Goal: Transaction & Acquisition: Purchase product/service

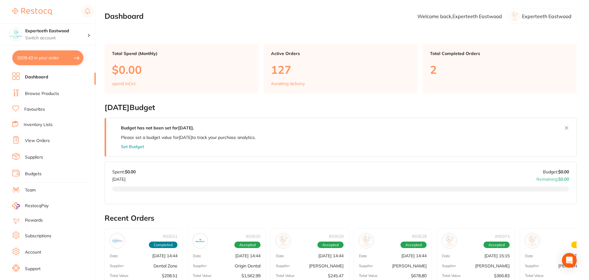
click at [63, 59] on button "$509.43 in your order" at bounding box center [47, 57] width 71 height 15
checkbox input "true"
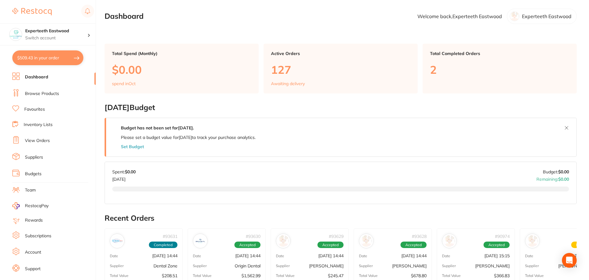
checkbox input "true"
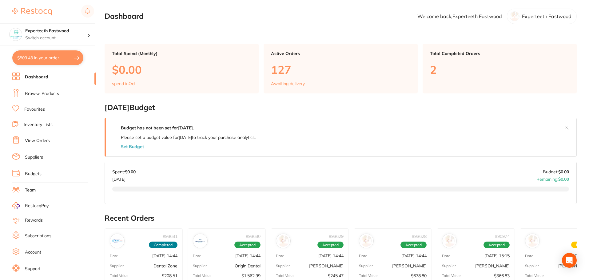
checkbox input "true"
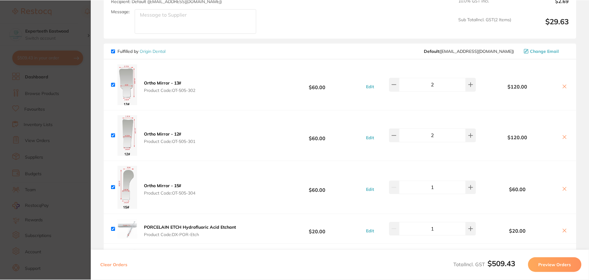
scroll to position [308, 0]
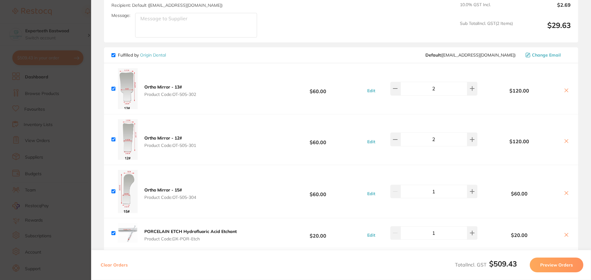
click at [148, 55] on link "Origin Dental" at bounding box center [153, 55] width 26 height 6
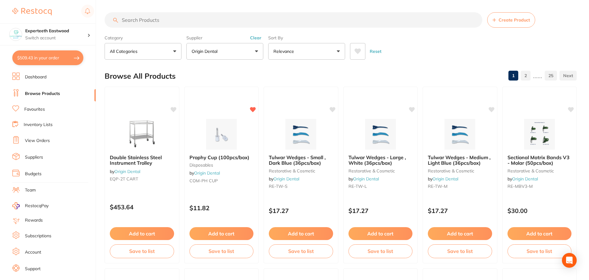
click at [182, 18] on input "search" at bounding box center [294, 19] width 378 height 15
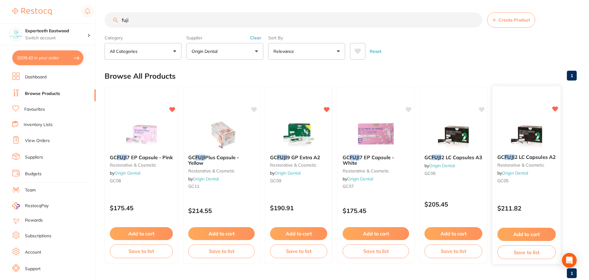
type input "fuji"
click at [530, 233] on button "Add to cart" at bounding box center [527, 234] width 58 height 13
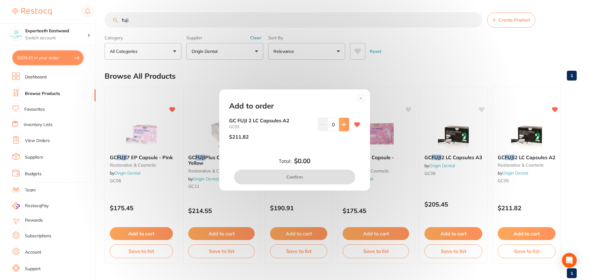
click at [339, 126] on button at bounding box center [344, 125] width 10 height 14
type input "1"
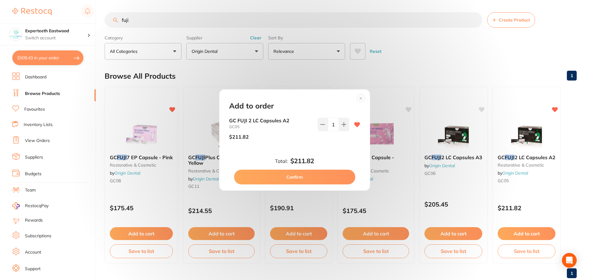
click at [318, 179] on button "Confirm" at bounding box center [294, 177] width 121 height 15
checkbox input "false"
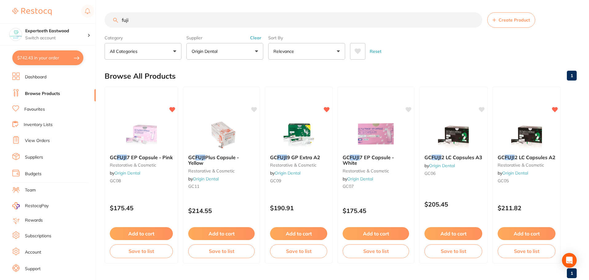
drag, startPoint x: 180, startPoint y: 16, endPoint x: 108, endPoint y: 23, distance: 72.9
click at [108, 23] on input "fuji" at bounding box center [294, 19] width 378 height 15
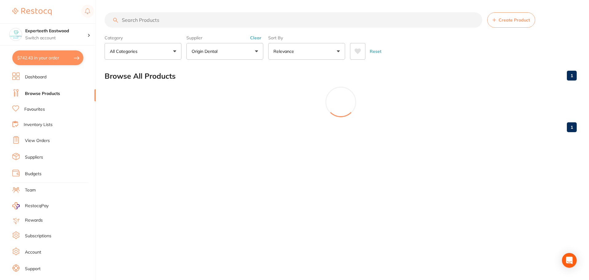
click at [357, 48] on icon at bounding box center [358, 51] width 7 height 6
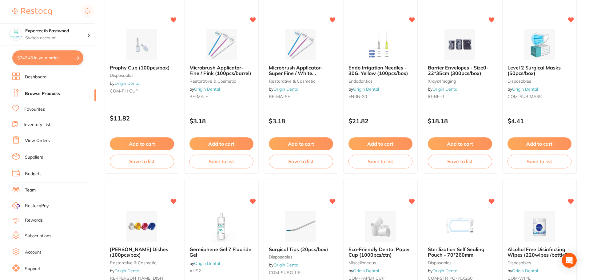
scroll to position [92, 0]
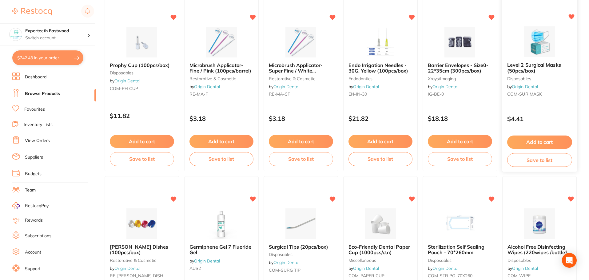
click at [534, 139] on button "Add to cart" at bounding box center [539, 142] width 65 height 13
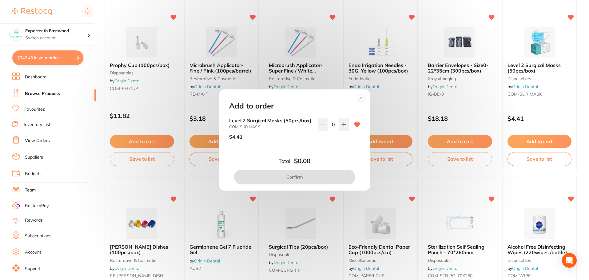
click at [358, 98] on circle at bounding box center [360, 98] width 7 height 7
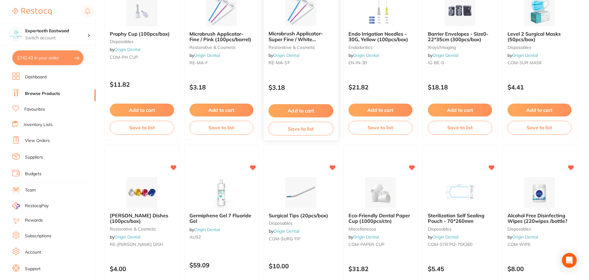
scroll to position [185, 0]
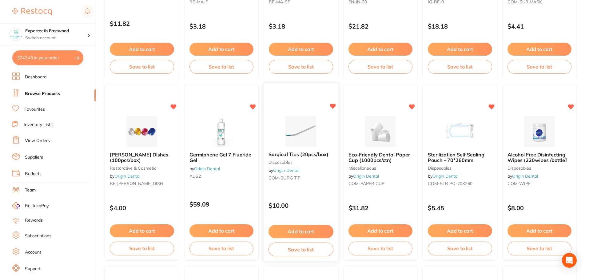
click at [294, 231] on button "Add to cart" at bounding box center [301, 231] width 65 height 13
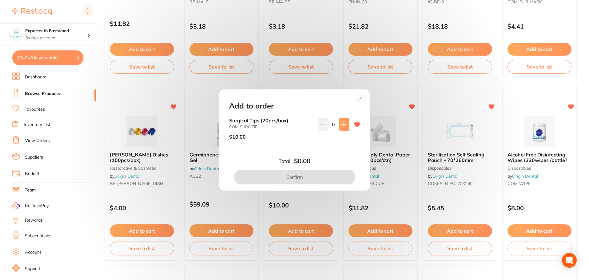
click at [342, 126] on icon at bounding box center [344, 124] width 5 height 5
type input "1"
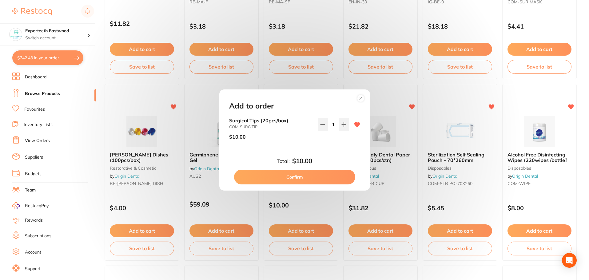
click at [292, 176] on button "Confirm" at bounding box center [294, 177] width 121 height 15
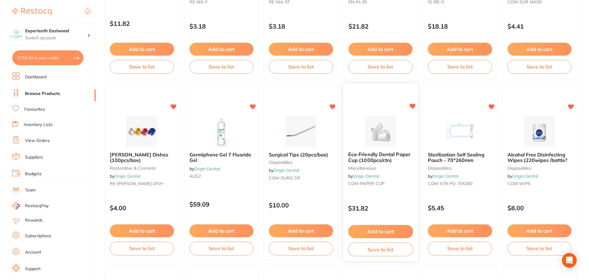
click at [369, 230] on button "Add to cart" at bounding box center [380, 231] width 65 height 13
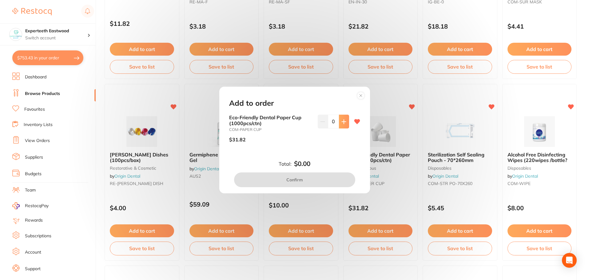
click at [345, 121] on button at bounding box center [344, 122] width 10 height 14
type input "1"
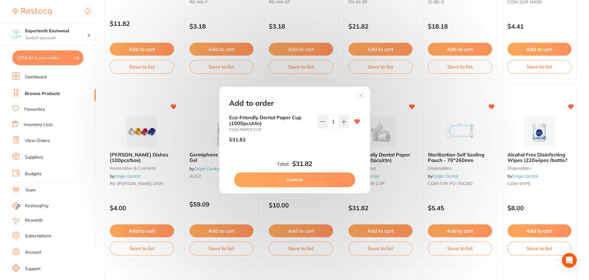
click at [303, 177] on button "Confirm" at bounding box center [294, 180] width 121 height 15
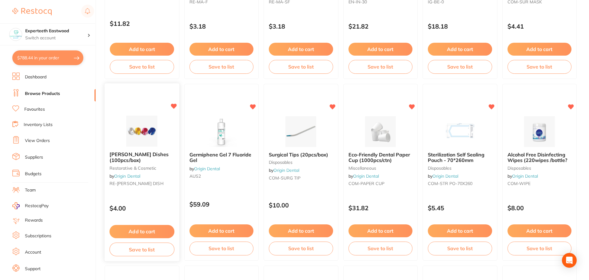
click at [146, 231] on button "Add to cart" at bounding box center [142, 231] width 65 height 13
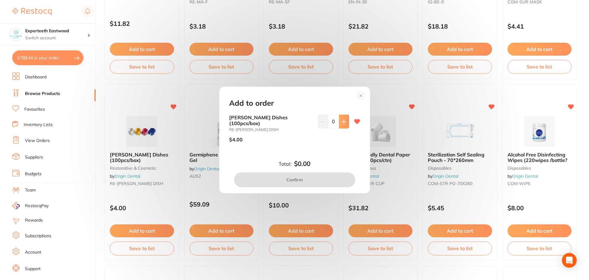
click at [342, 124] on icon at bounding box center [344, 122] width 4 height 4
type input "3"
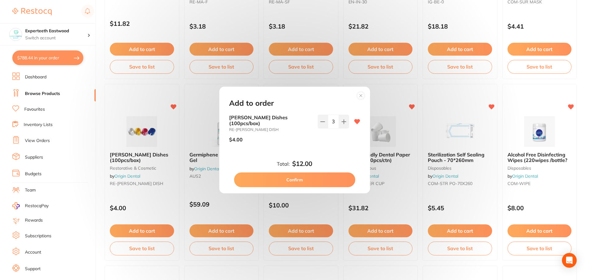
click at [307, 178] on button "Confirm" at bounding box center [294, 180] width 121 height 15
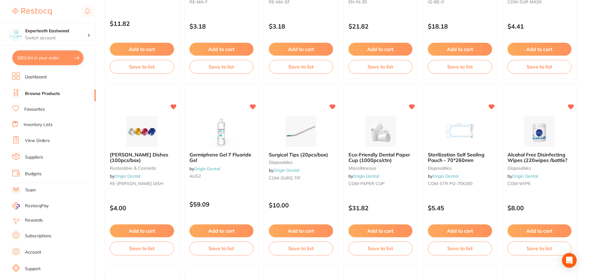
drag, startPoint x: 549, startPoint y: 230, endPoint x: 515, endPoint y: 209, distance: 39.5
click at [549, 230] on button "Add to cart" at bounding box center [540, 231] width 64 height 13
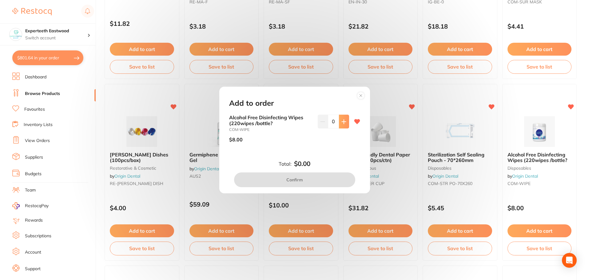
click at [347, 122] on button at bounding box center [344, 122] width 10 height 14
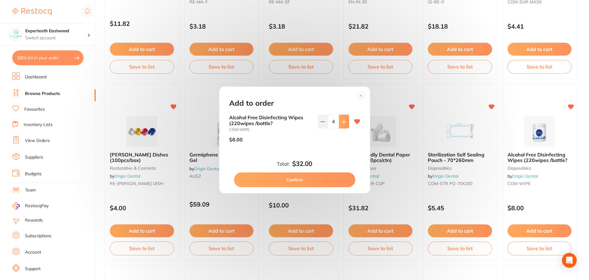
type input "5"
click at [289, 177] on button "Confirm" at bounding box center [294, 180] width 121 height 15
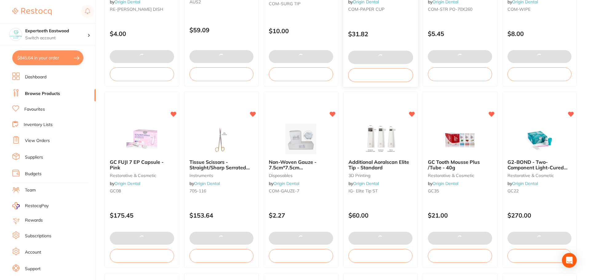
scroll to position [369, 0]
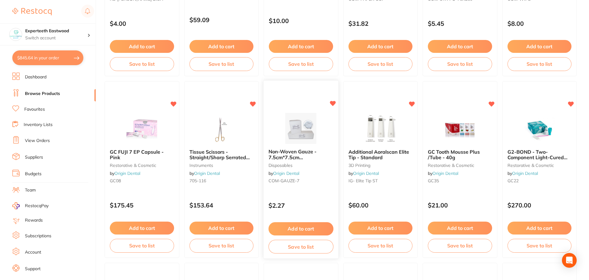
click at [302, 227] on button "Add to cart" at bounding box center [301, 229] width 65 height 13
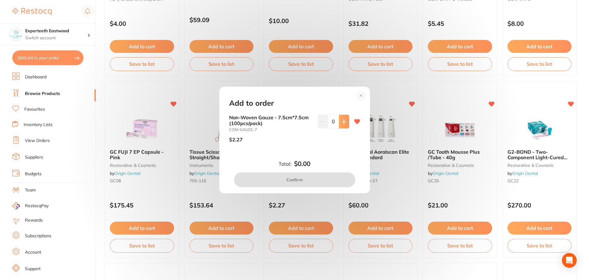
click at [340, 127] on button at bounding box center [344, 122] width 10 height 14
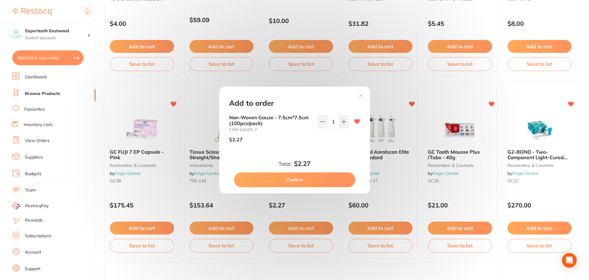
click at [335, 122] on input "1" at bounding box center [333, 122] width 11 height 14
type input "10"
click at [294, 179] on button "Confirm" at bounding box center [294, 180] width 121 height 15
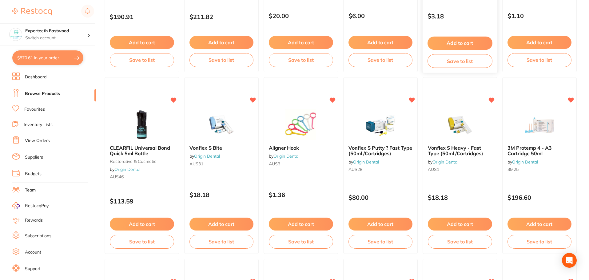
scroll to position [739, 0]
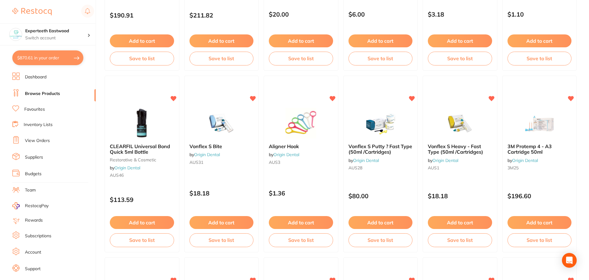
drag, startPoint x: 207, startPoint y: 221, endPoint x: 271, endPoint y: 206, distance: 64.7
click at [207, 221] on button "Add to cart" at bounding box center [222, 222] width 64 height 13
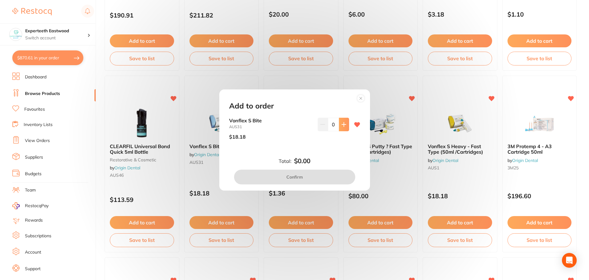
click at [342, 127] on icon at bounding box center [344, 124] width 5 height 5
type input "1"
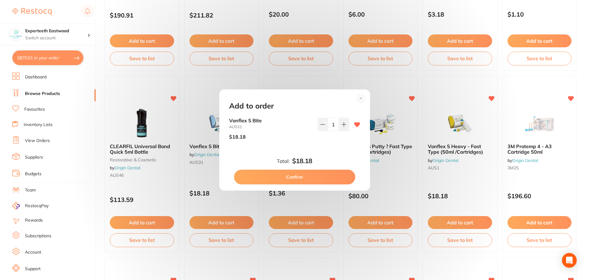
click at [361, 100] on circle at bounding box center [360, 98] width 7 height 7
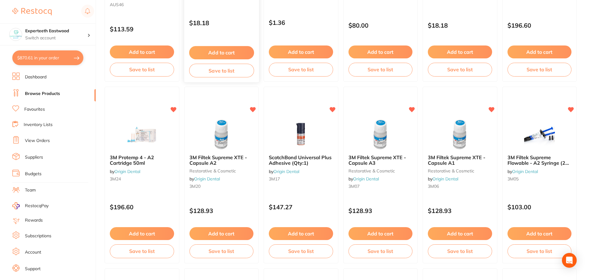
scroll to position [923, 0]
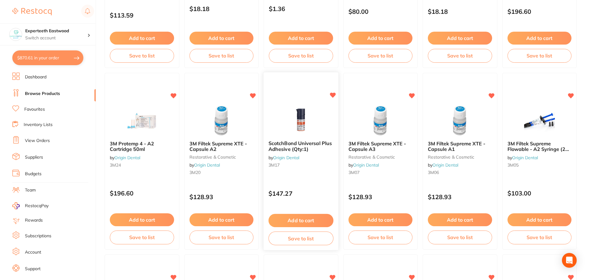
click at [295, 219] on button "Add to cart" at bounding box center [301, 220] width 65 height 13
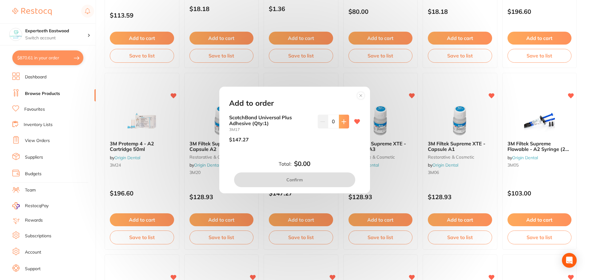
click at [347, 123] on button at bounding box center [344, 122] width 10 height 14
type input "1"
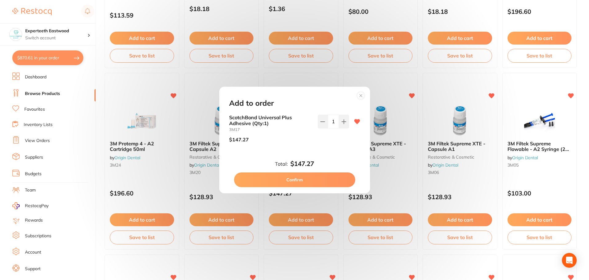
click at [303, 184] on button "Confirm" at bounding box center [294, 180] width 121 height 15
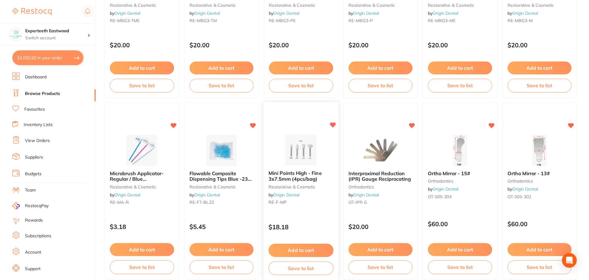
scroll to position [1470, 0]
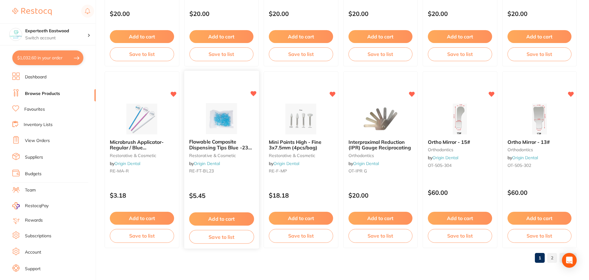
click at [222, 217] on button "Add to cart" at bounding box center [221, 219] width 65 height 13
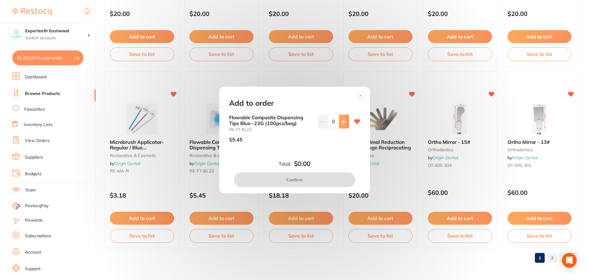
click at [345, 124] on button at bounding box center [344, 122] width 10 height 14
type input "2"
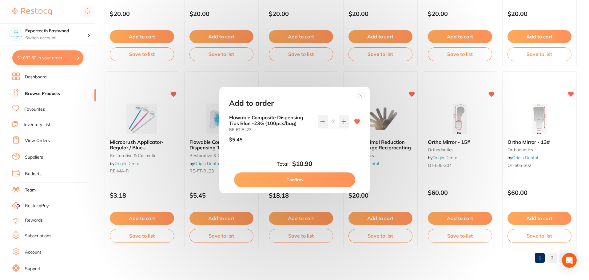
click at [317, 179] on button "Confirm" at bounding box center [294, 180] width 121 height 15
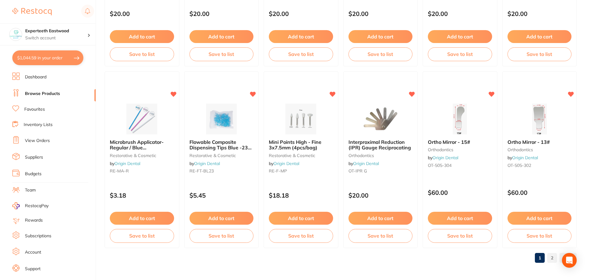
click at [555, 255] on link "2" at bounding box center [553, 258] width 10 height 12
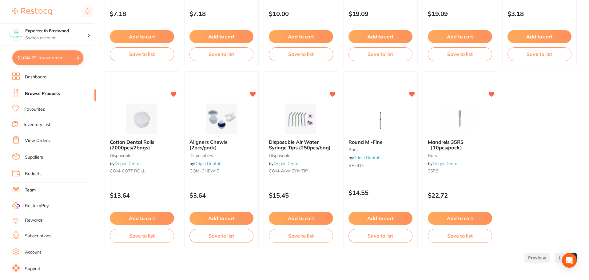
scroll to position [0, 0]
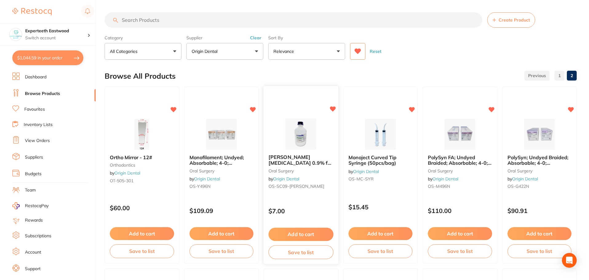
click at [300, 234] on button "Add to cart" at bounding box center [301, 234] width 65 height 13
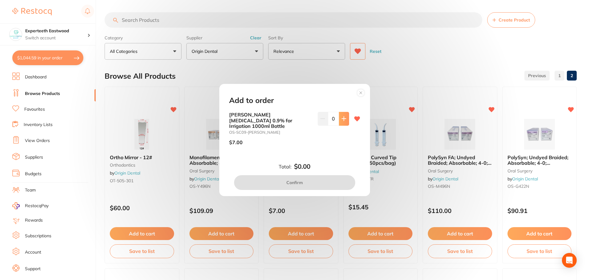
click at [345, 122] on button at bounding box center [344, 119] width 10 height 14
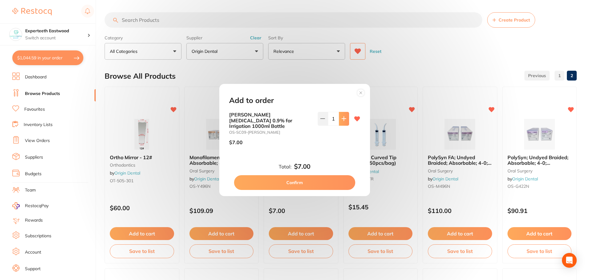
click at [345, 122] on button at bounding box center [344, 119] width 10 height 14
type input "3"
click at [314, 175] on button "Confirm" at bounding box center [294, 182] width 121 height 15
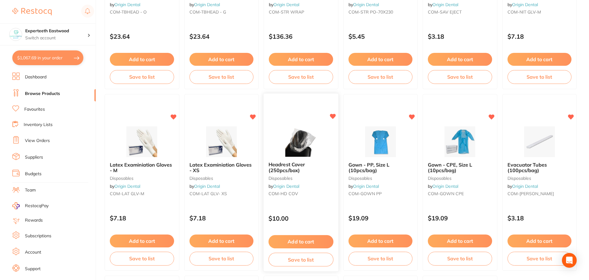
scroll to position [1139, 0]
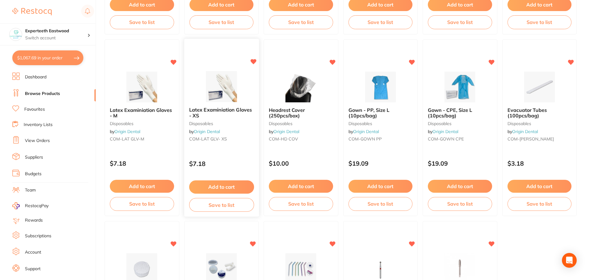
click at [232, 182] on button "Add to cart" at bounding box center [221, 187] width 65 height 13
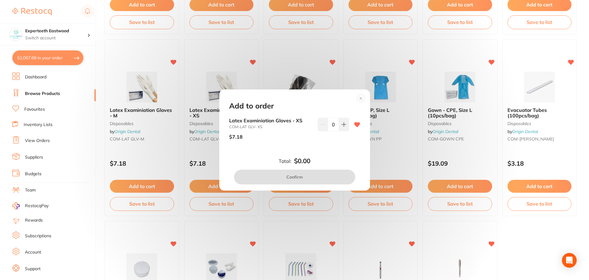
scroll to position [0, 0]
click at [322, 128] on div "0" at bounding box center [333, 125] width 31 height 14
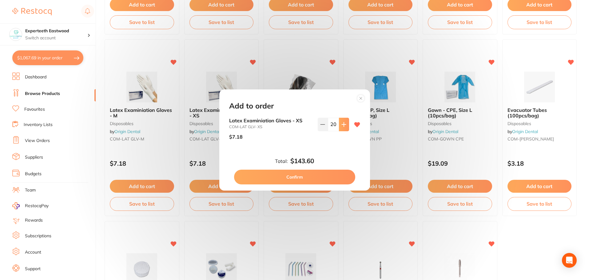
click at [342, 124] on icon at bounding box center [344, 124] width 5 height 5
click at [322, 127] on button at bounding box center [323, 125] width 10 height 14
type input "20"
click at [299, 173] on button "Confirm" at bounding box center [294, 177] width 121 height 15
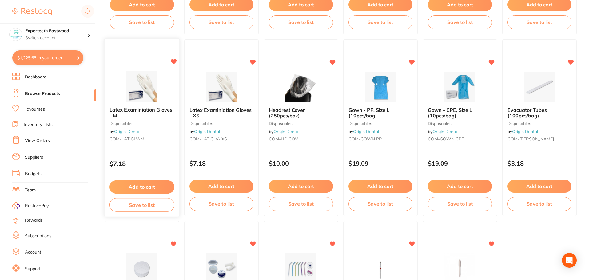
click at [146, 186] on button "Add to cart" at bounding box center [142, 187] width 65 height 13
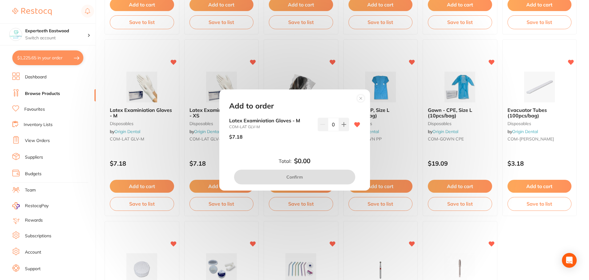
click at [326, 123] on div "0" at bounding box center [333, 125] width 31 height 14
click at [342, 123] on icon at bounding box center [344, 124] width 5 height 5
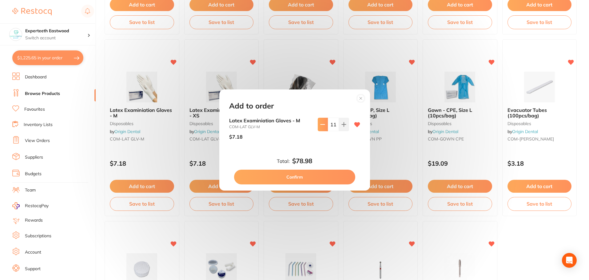
click at [322, 126] on icon at bounding box center [322, 124] width 5 height 5
type input "10"
click at [301, 177] on button "Confirm" at bounding box center [294, 177] width 121 height 15
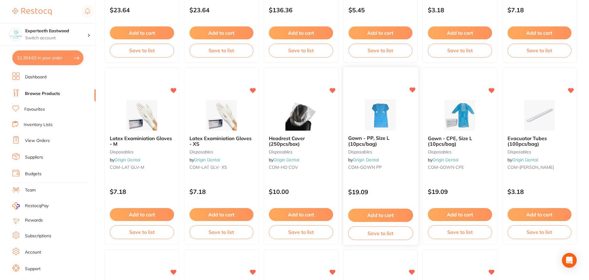
scroll to position [1108, 0]
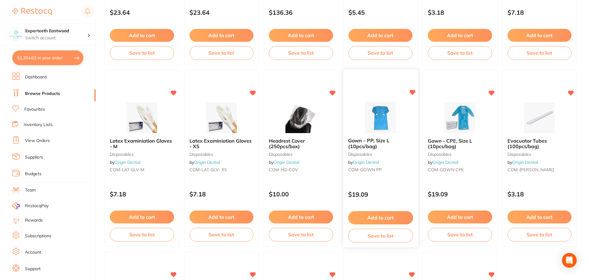
click at [389, 215] on button "Add to cart" at bounding box center [380, 217] width 65 height 13
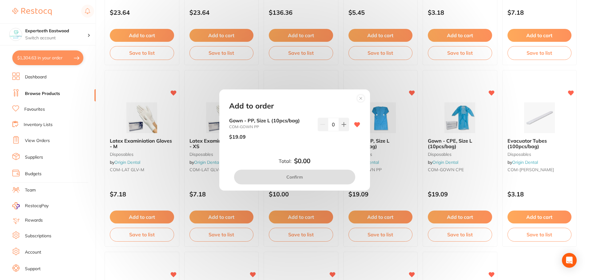
click at [326, 124] on div "0" at bounding box center [333, 125] width 31 height 14
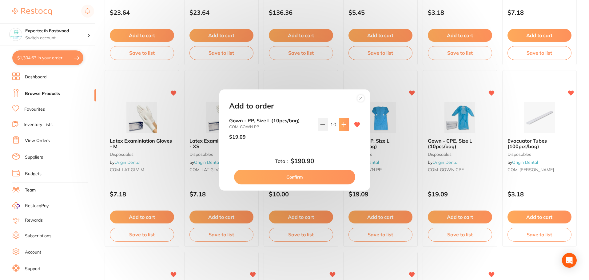
click at [342, 121] on button at bounding box center [344, 125] width 10 height 14
click at [319, 127] on button at bounding box center [323, 125] width 10 height 14
click at [335, 123] on input "10" at bounding box center [333, 125] width 11 height 14
click at [339, 126] on button at bounding box center [344, 125] width 10 height 14
click at [320, 125] on icon at bounding box center [322, 124] width 5 height 5
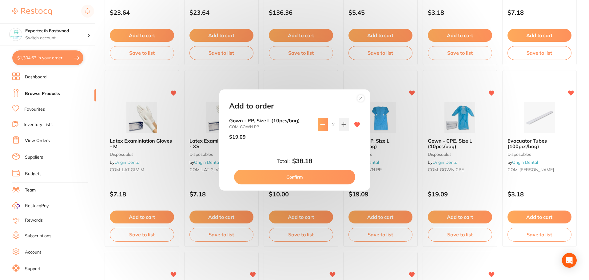
type input "1"
click at [316, 175] on button "Confirm" at bounding box center [294, 177] width 121 height 15
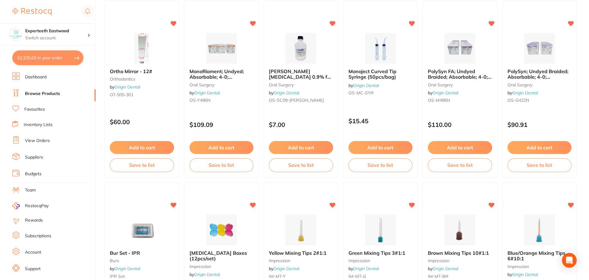
scroll to position [0, 0]
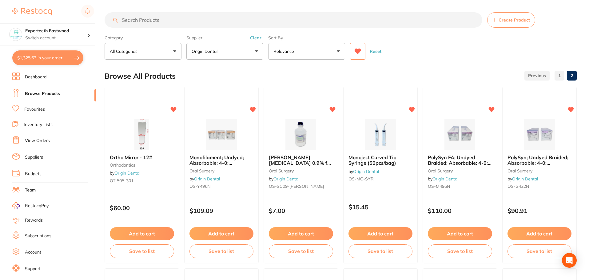
click at [359, 51] on icon at bounding box center [358, 52] width 6 height 6
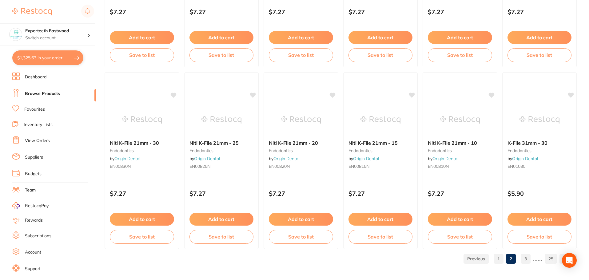
scroll to position [1470, 0]
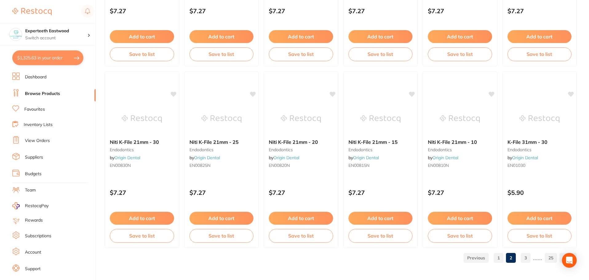
click at [526, 257] on link "3" at bounding box center [526, 258] width 10 height 12
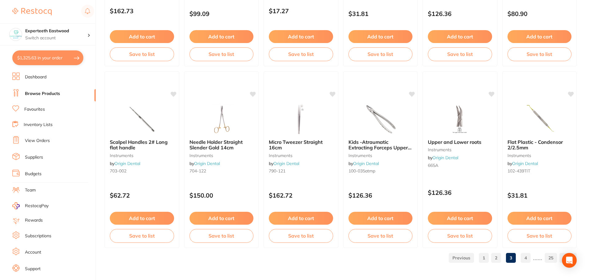
click at [526, 259] on link "4" at bounding box center [526, 258] width 10 height 12
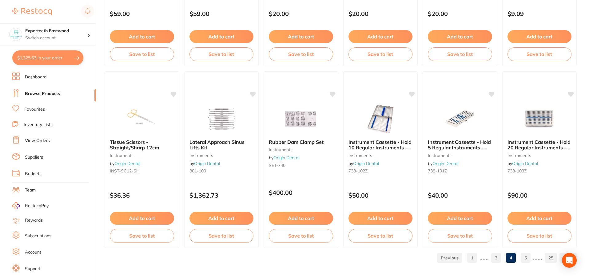
click at [527, 260] on link "5" at bounding box center [526, 258] width 10 height 12
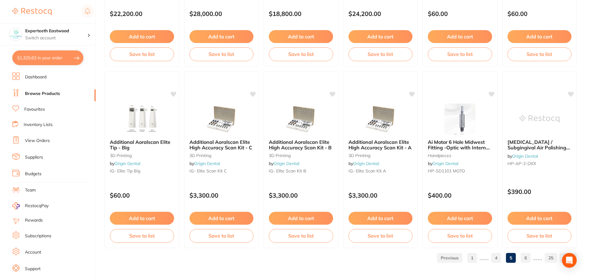
click at [530, 260] on link "6" at bounding box center [526, 258] width 10 height 12
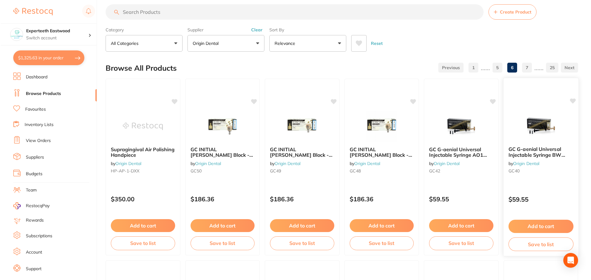
scroll to position [0, 0]
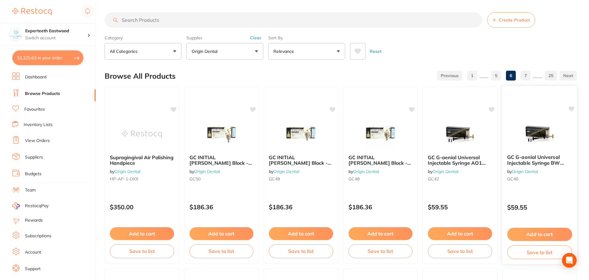
click at [535, 149] on img at bounding box center [540, 133] width 40 height 31
click at [538, 126] on img at bounding box center [540, 133] width 40 height 31
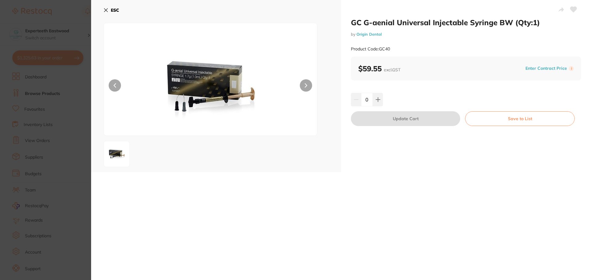
click at [489, 164] on div "GC G-aenial Universal Injectable Syringe BW (Qty:1) by Origin Dental Product Co…" at bounding box center [466, 86] width 250 height 172
click at [107, 10] on icon at bounding box center [105, 10] width 5 height 5
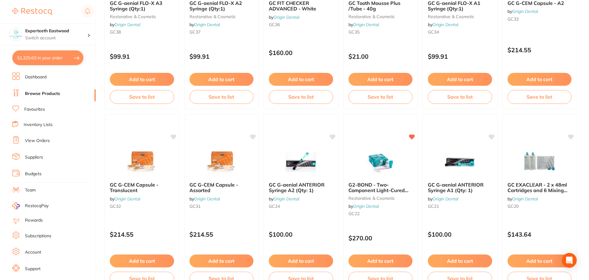
scroll to position [339, 0]
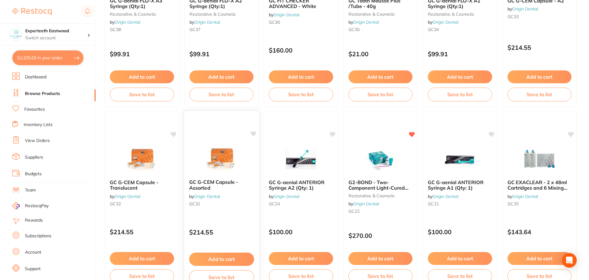
click at [215, 154] on img at bounding box center [221, 158] width 40 height 31
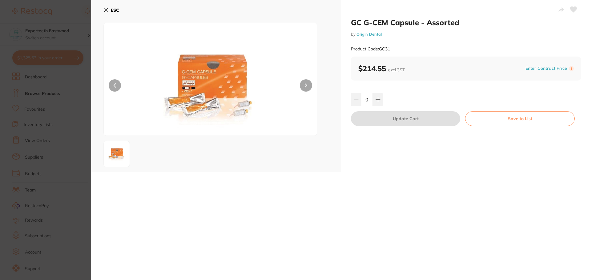
click at [106, 9] on icon at bounding box center [105, 10] width 3 height 3
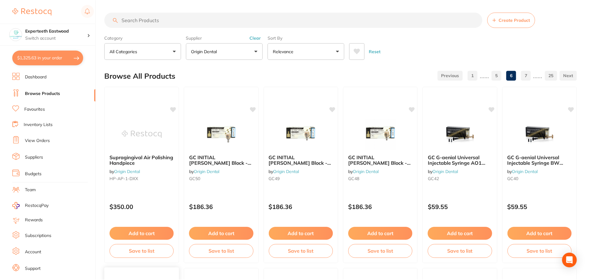
scroll to position [339, 0]
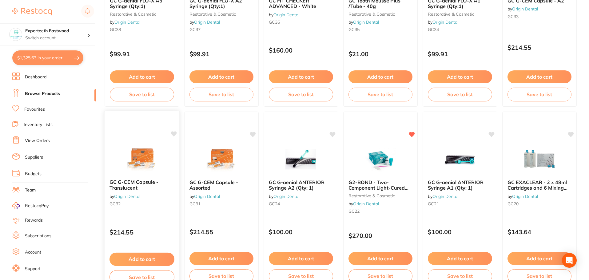
click at [131, 160] on img at bounding box center [142, 158] width 40 height 31
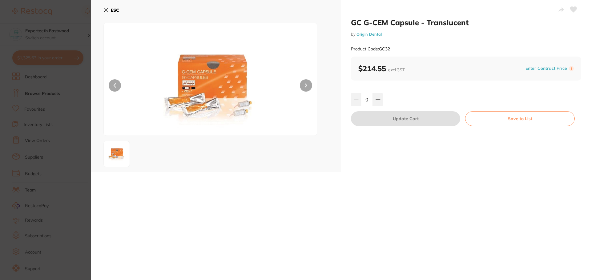
click at [101, 10] on div "ESC" at bounding box center [216, 86] width 250 height 172
click at [104, 10] on icon at bounding box center [105, 10] width 5 height 5
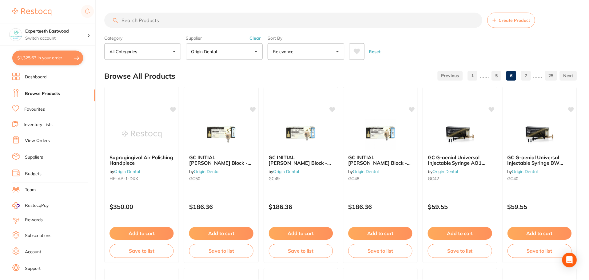
scroll to position [339, 0]
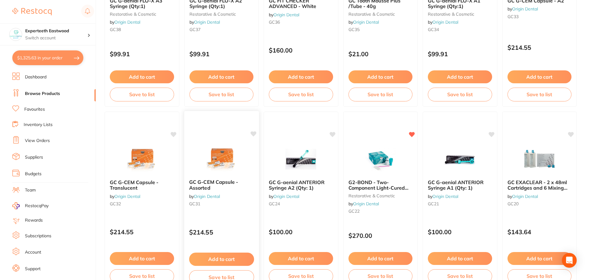
click at [254, 133] on icon at bounding box center [254, 133] width 6 height 5
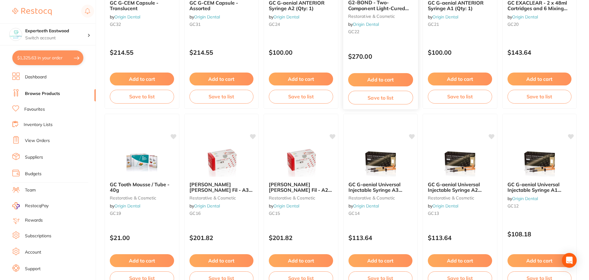
scroll to position [524, 0]
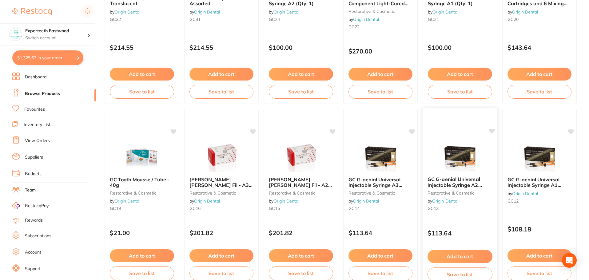
click at [489, 129] on icon at bounding box center [492, 131] width 6 height 6
click at [453, 255] on button "Add to cart" at bounding box center [460, 256] width 65 height 13
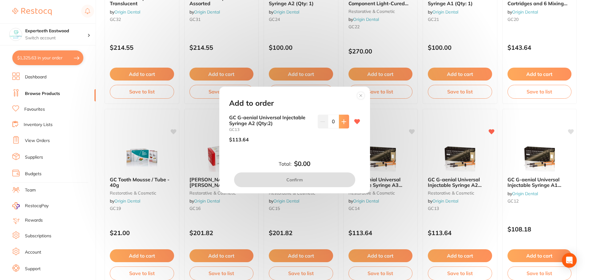
click at [347, 117] on button at bounding box center [344, 122] width 10 height 14
type input "1"
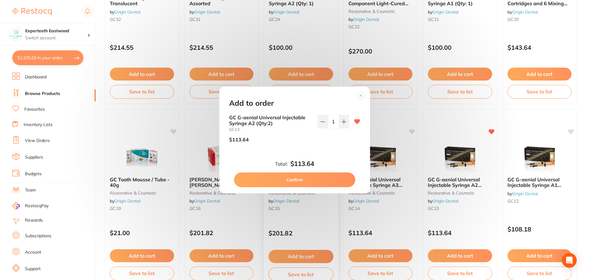
click at [306, 181] on button "Confirm" at bounding box center [294, 180] width 121 height 15
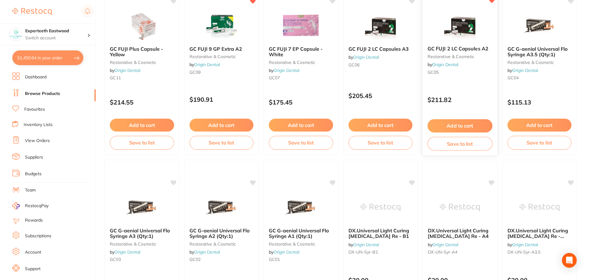
scroll to position [893, 0]
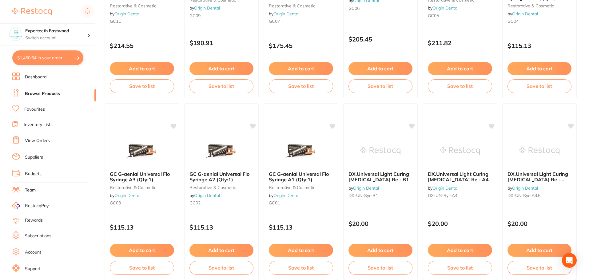
drag, startPoint x: 222, startPoint y: 249, endPoint x: 273, endPoint y: 205, distance: 67.6
click at [222, 249] on button "Add to cart" at bounding box center [222, 250] width 64 height 13
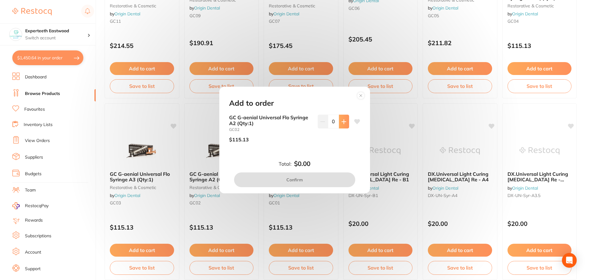
click at [345, 123] on icon at bounding box center [344, 121] width 5 height 5
type input "1"
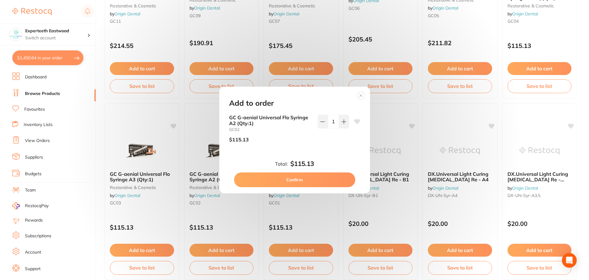
click at [299, 175] on button "Confirm" at bounding box center [294, 180] width 121 height 15
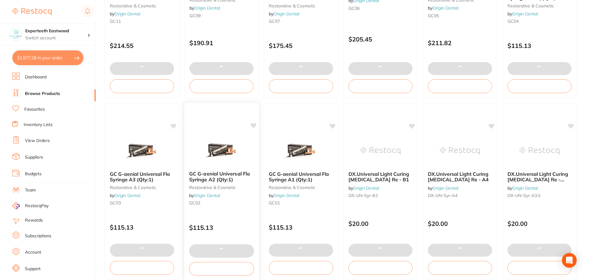
click at [250, 122] on div "GC G-aenial Universal Flo Syringe A2 (Qty:1) restorative & cosmetic by Origin D…" at bounding box center [221, 191] width 75 height 179
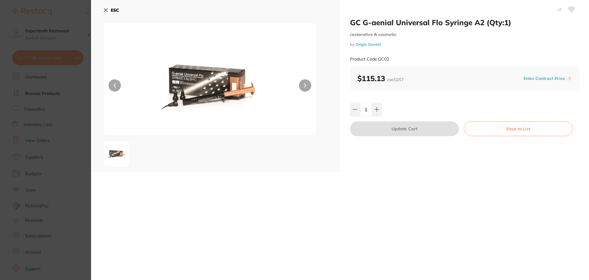
click at [103, 12] on icon at bounding box center [105, 10] width 5 height 5
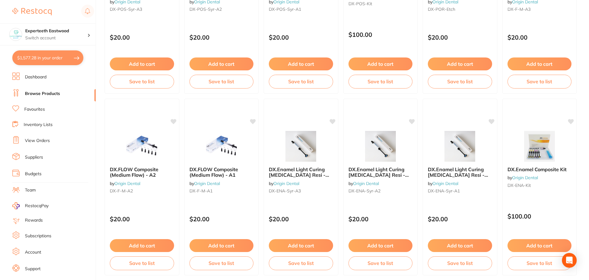
scroll to position [1470, 0]
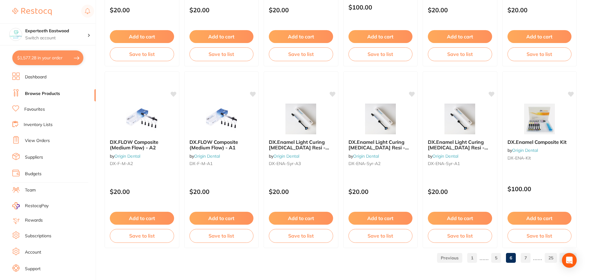
click at [527, 257] on link "7" at bounding box center [526, 258] width 10 height 12
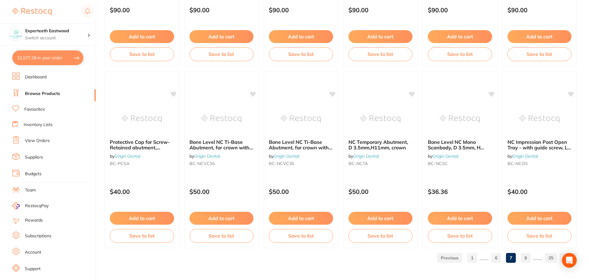
click at [528, 260] on link "8" at bounding box center [526, 258] width 10 height 12
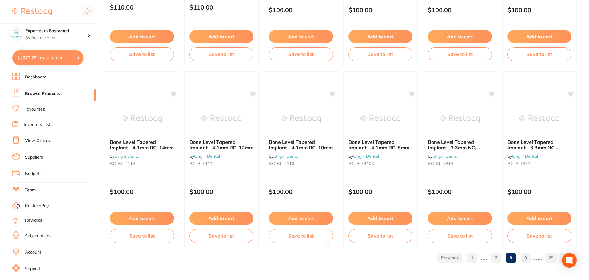
click at [525, 257] on link "9" at bounding box center [526, 258] width 10 height 12
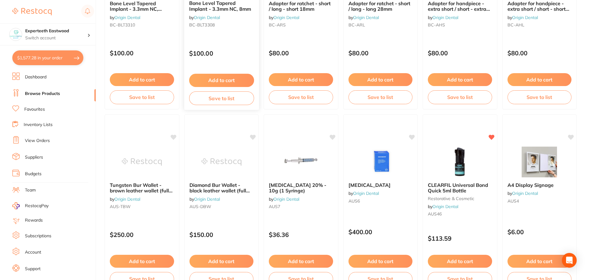
scroll to position [154, 0]
click at [415, 137] on icon at bounding box center [413, 136] width 6 height 5
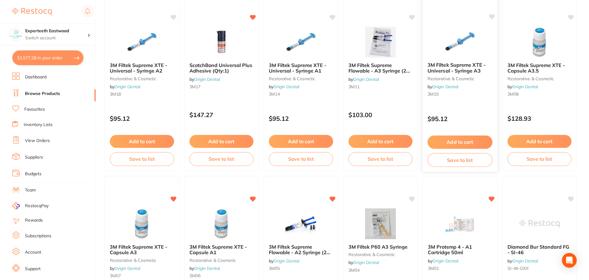
scroll to position [893, 0]
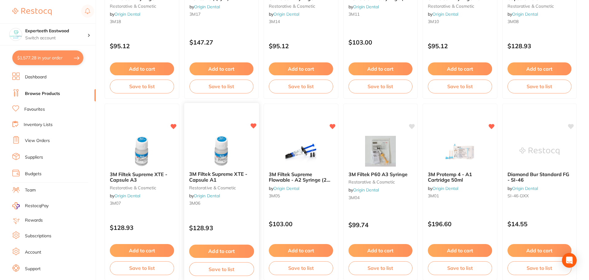
click at [212, 251] on button "Add to cart" at bounding box center [221, 251] width 65 height 13
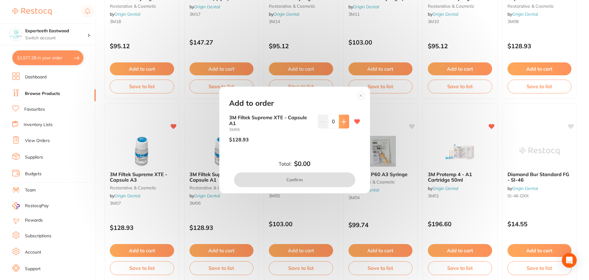
click at [347, 122] on button at bounding box center [344, 122] width 10 height 14
type input "1"
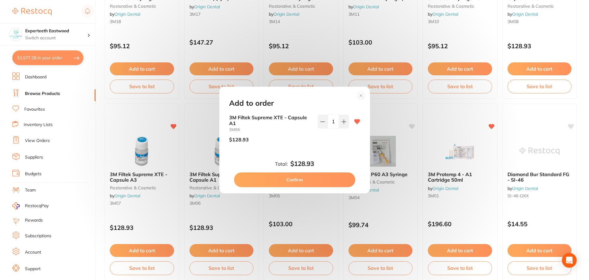
click at [304, 177] on button "Confirm" at bounding box center [294, 180] width 121 height 15
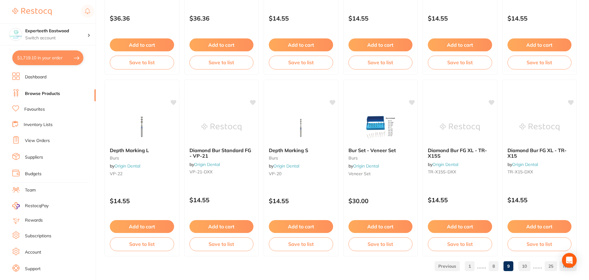
scroll to position [1470, 0]
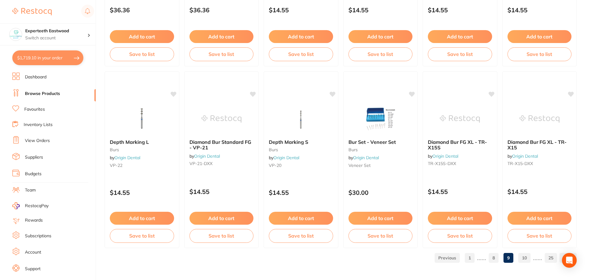
click at [523, 258] on link "10" at bounding box center [525, 258] width 12 height 12
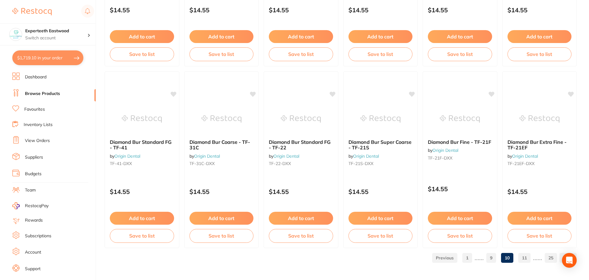
click at [526, 257] on link "11" at bounding box center [525, 258] width 12 height 12
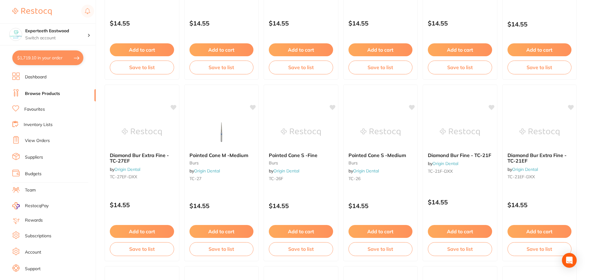
scroll to position [769, 0]
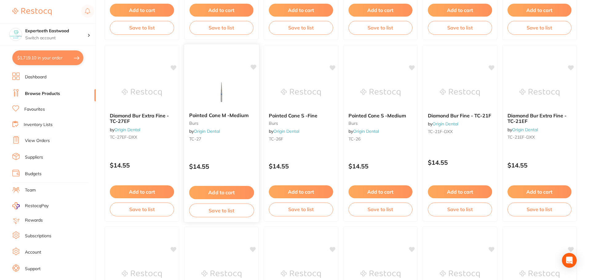
click at [228, 187] on button "Add to cart" at bounding box center [221, 192] width 65 height 13
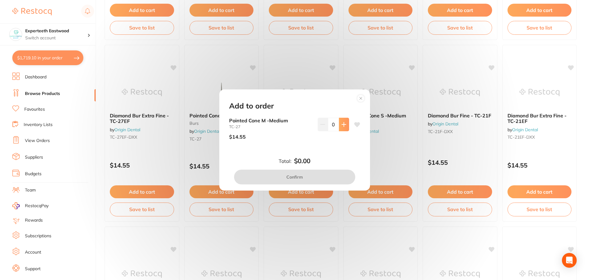
click at [339, 123] on button at bounding box center [344, 125] width 10 height 14
type input "1"
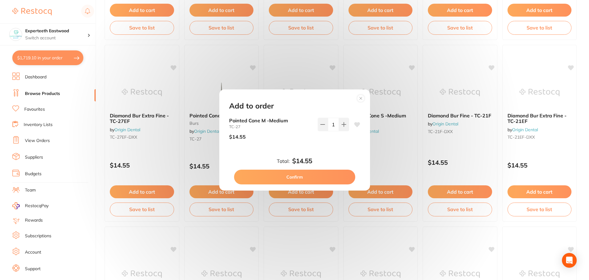
click at [315, 175] on button "Confirm" at bounding box center [294, 177] width 121 height 15
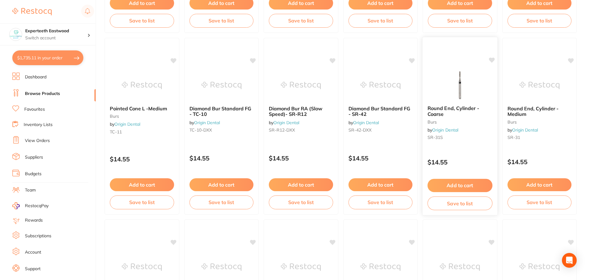
scroll to position [1139, 0]
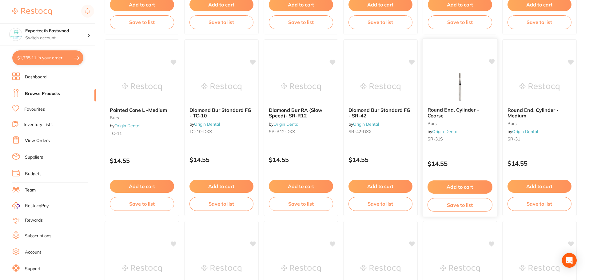
click at [466, 185] on button "Add to cart" at bounding box center [460, 187] width 65 height 13
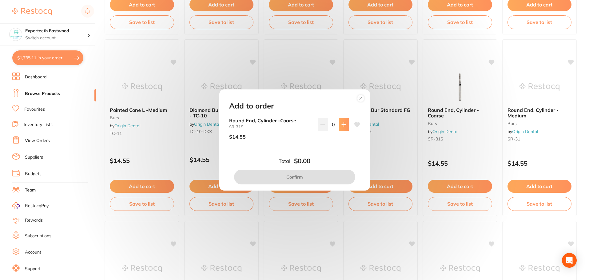
click at [339, 124] on button at bounding box center [344, 125] width 10 height 14
type input "1"
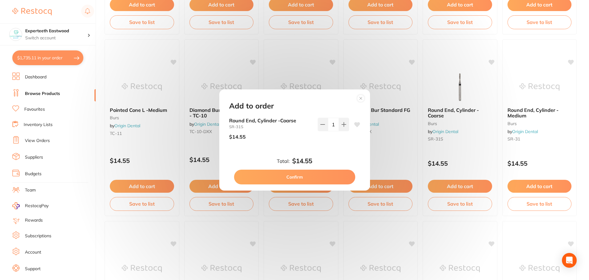
click at [313, 171] on button "Confirm" at bounding box center [294, 177] width 121 height 15
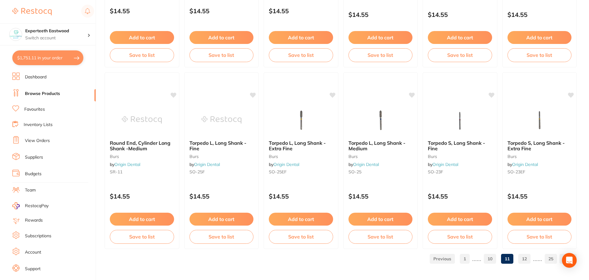
scroll to position [1470, 0]
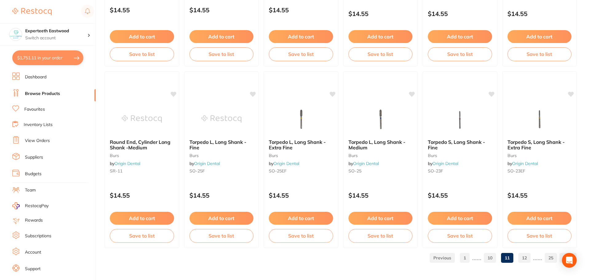
click at [525, 255] on link "12" at bounding box center [525, 258] width 12 height 12
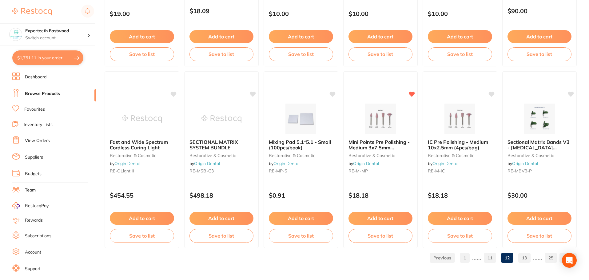
click at [522, 255] on link "13" at bounding box center [525, 258] width 12 height 12
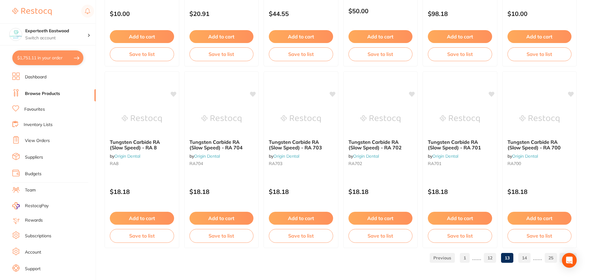
click at [524, 256] on link "14" at bounding box center [525, 258] width 12 height 12
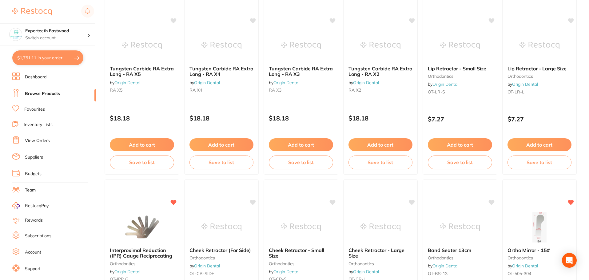
scroll to position [1170, 0]
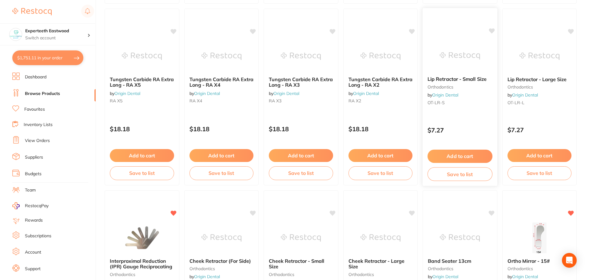
click at [491, 30] on icon at bounding box center [492, 30] width 6 height 5
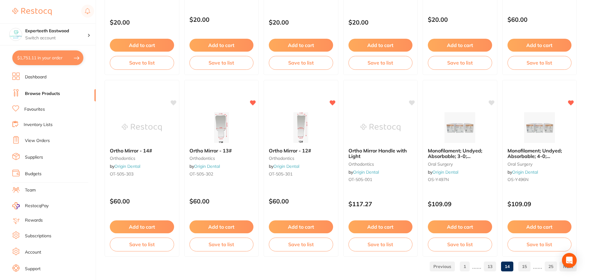
scroll to position [1470, 0]
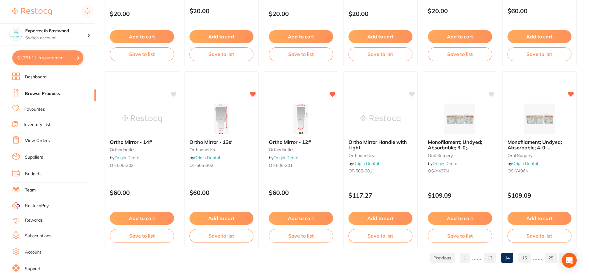
click at [524, 259] on link "15" at bounding box center [525, 258] width 12 height 12
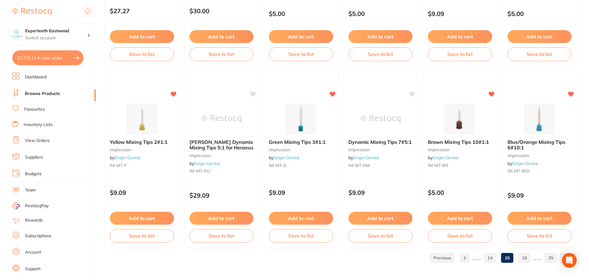
click at [527, 257] on link "16" at bounding box center [525, 258] width 12 height 12
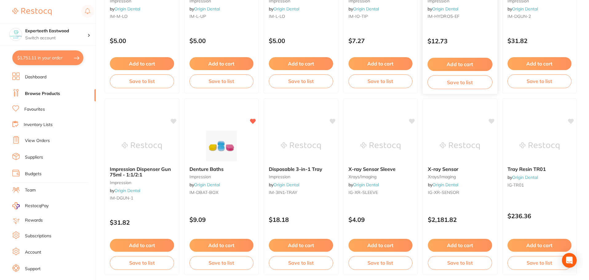
scroll to position [154, 0]
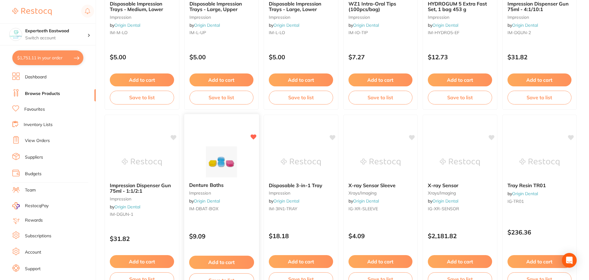
click at [198, 261] on button "Add to cart" at bounding box center [221, 262] width 65 height 13
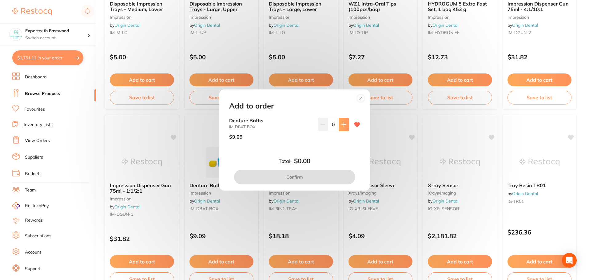
click at [343, 128] on button at bounding box center [344, 125] width 10 height 14
type input "1"
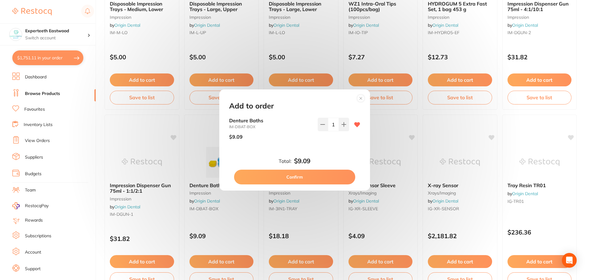
click at [292, 174] on button "Confirm" at bounding box center [294, 177] width 121 height 15
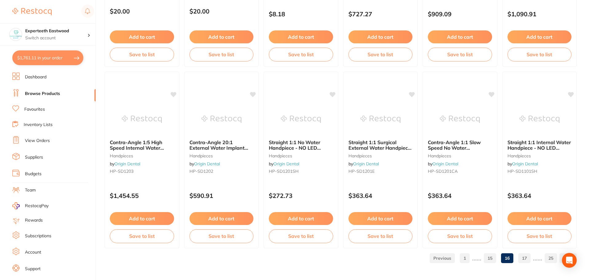
scroll to position [1470, 0]
click at [526, 257] on link "17" at bounding box center [525, 258] width 12 height 12
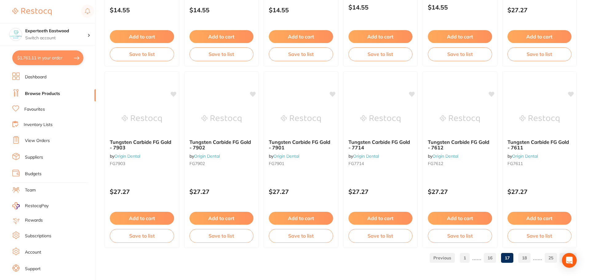
click at [524, 256] on link "18" at bounding box center [525, 258] width 12 height 12
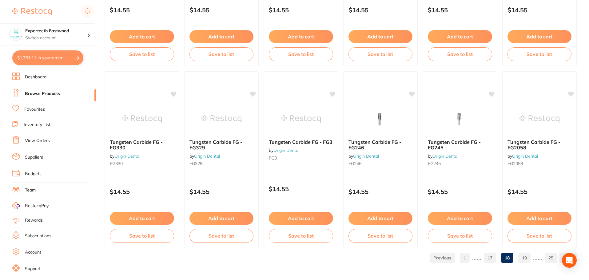
click at [527, 257] on link "19" at bounding box center [525, 258] width 12 height 12
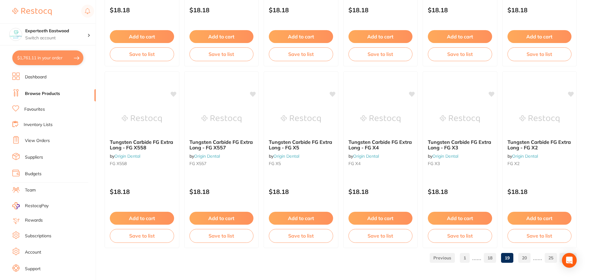
click at [526, 258] on link "20" at bounding box center [525, 258] width 12 height 12
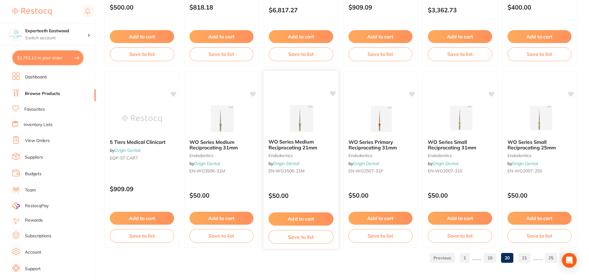
click at [333, 94] on icon at bounding box center [333, 93] width 6 height 5
click at [571, 94] on icon at bounding box center [572, 93] width 6 height 5
click at [523, 255] on link "21" at bounding box center [525, 258] width 12 height 12
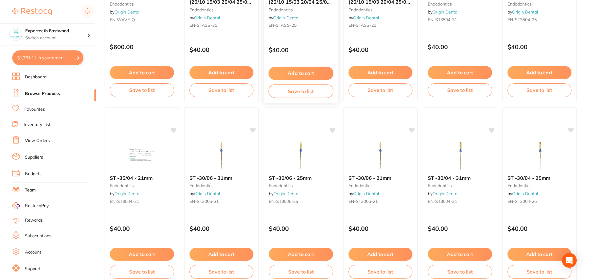
scroll to position [215, 0]
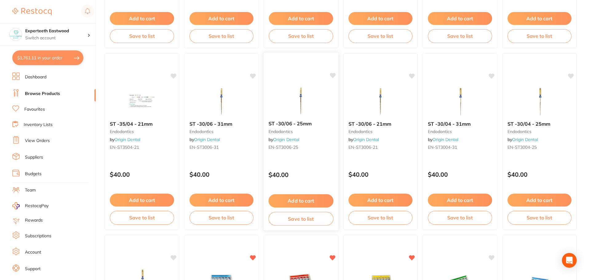
click at [332, 76] on icon at bounding box center [333, 75] width 6 height 5
click at [568, 75] on div "ST -30/04 - 25mm endodontics by Origin Dental EN-ST3004-25 $40.00 Add to cart S…" at bounding box center [539, 141] width 75 height 179
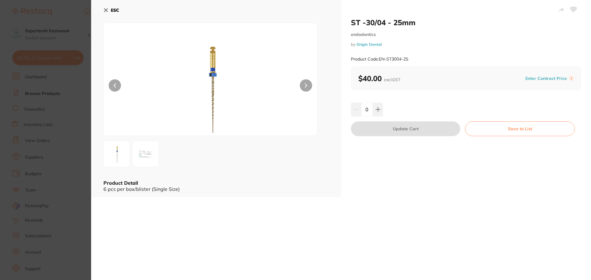
click at [105, 11] on icon at bounding box center [105, 10] width 3 height 3
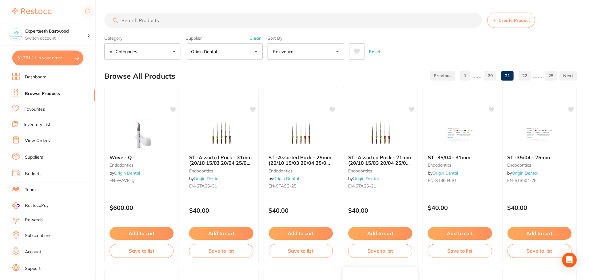
scroll to position [215, 0]
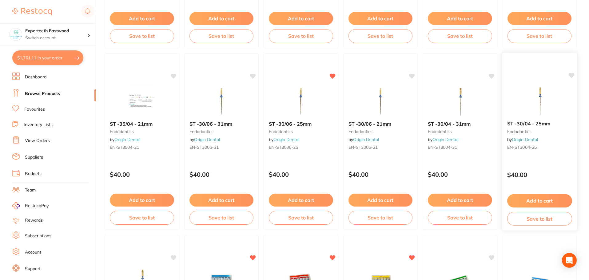
click at [570, 75] on icon at bounding box center [572, 75] width 6 height 5
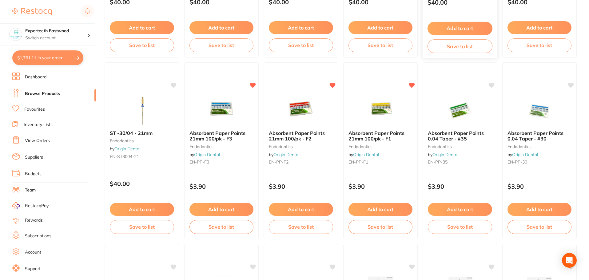
scroll to position [400, 0]
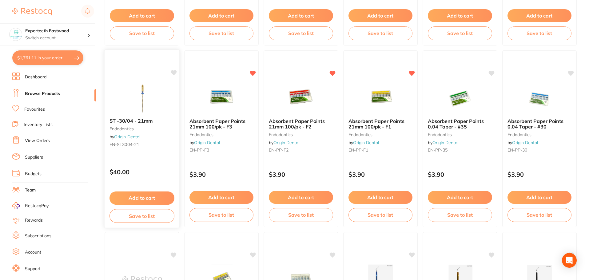
click at [175, 74] on icon at bounding box center [174, 73] width 6 height 6
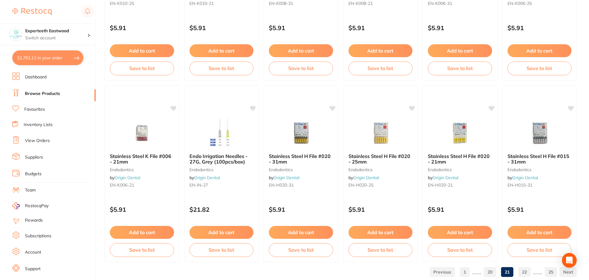
scroll to position [1470, 0]
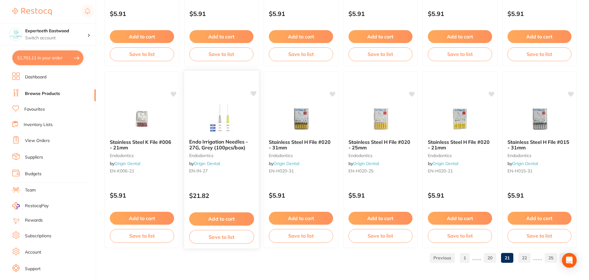
click at [255, 94] on icon at bounding box center [254, 93] width 6 height 5
click at [222, 219] on button "Add to cart" at bounding box center [221, 219] width 65 height 13
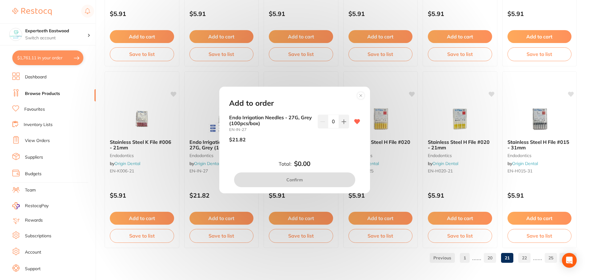
click at [360, 95] on circle at bounding box center [360, 95] width 7 height 7
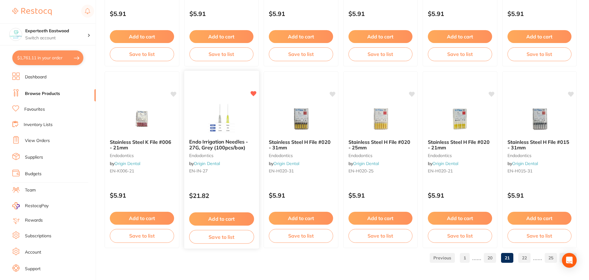
click at [252, 95] on icon at bounding box center [253, 94] width 6 height 6
click at [522, 256] on link "22" at bounding box center [525, 258] width 12 height 12
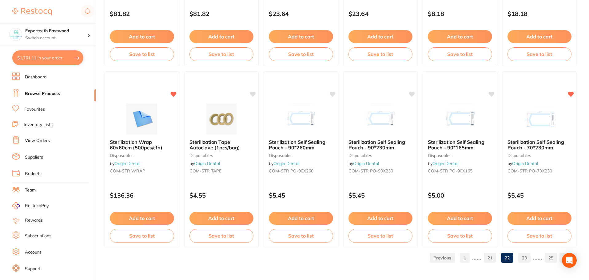
click at [526, 256] on link "23" at bounding box center [525, 258] width 12 height 12
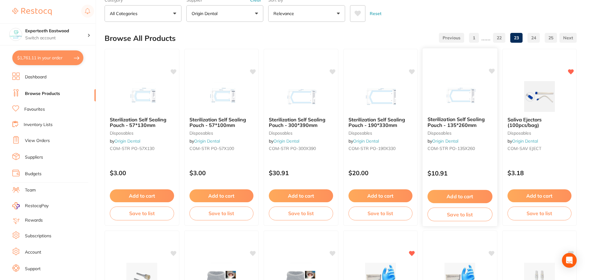
scroll to position [31, 0]
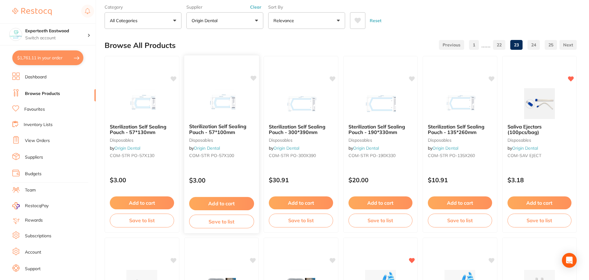
click at [256, 78] on icon at bounding box center [254, 78] width 6 height 5
click at [177, 77] on icon at bounding box center [174, 78] width 6 height 6
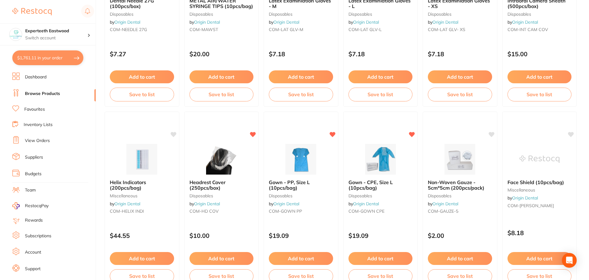
scroll to position [554, 0]
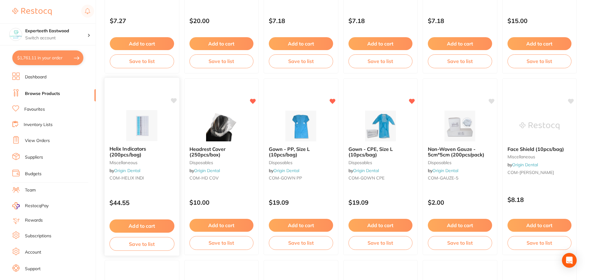
click at [173, 98] on icon at bounding box center [174, 101] width 6 height 6
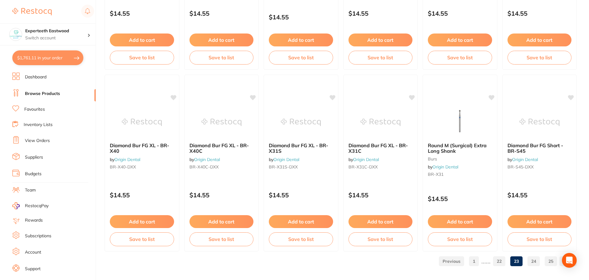
scroll to position [1470, 0]
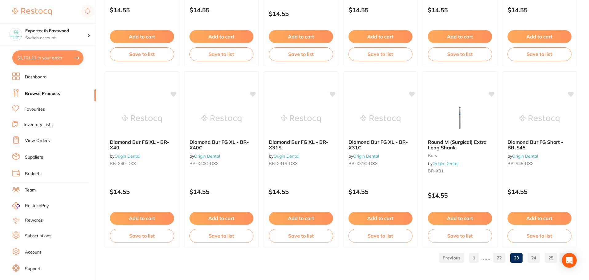
click at [534, 255] on link "24" at bounding box center [534, 258] width 12 height 12
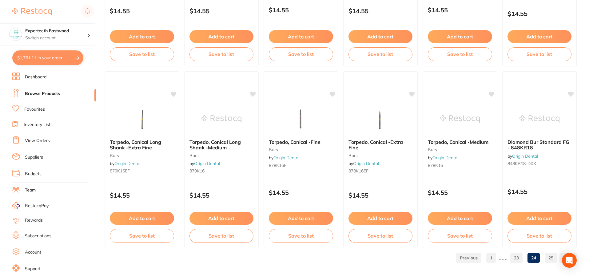
click at [551, 257] on link "25" at bounding box center [551, 258] width 12 height 12
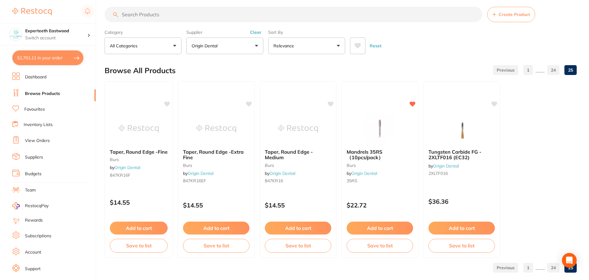
scroll to position [0, 0]
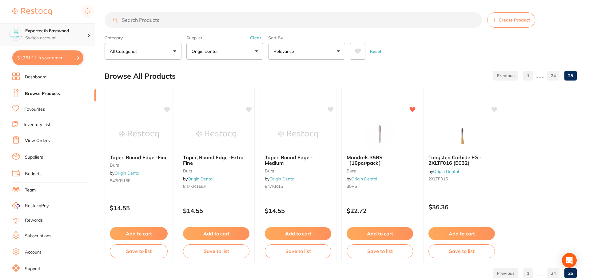
click at [54, 33] on h4 "Experteeth Eastwood" at bounding box center [56, 31] width 62 height 6
click at [71, 33] on h4 "Experteeth Eastwood" at bounding box center [56, 31] width 62 height 6
click at [207, 53] on p "Origin Dental" at bounding box center [206, 51] width 28 height 6
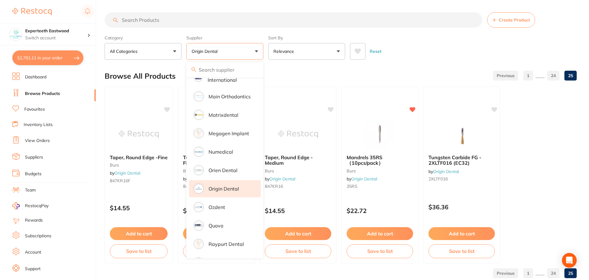
scroll to position [523, 0]
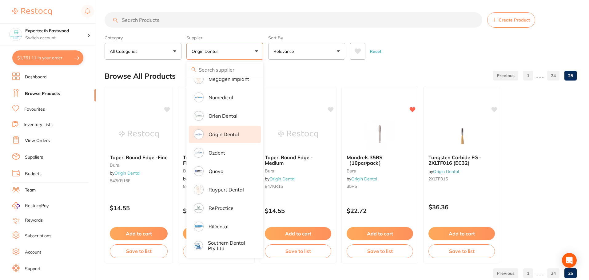
drag, startPoint x: 219, startPoint y: 133, endPoint x: 251, endPoint y: 131, distance: 31.5
click at [219, 133] on p "Origin Dental" at bounding box center [224, 135] width 30 height 6
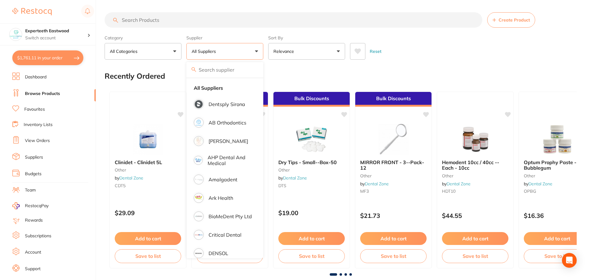
scroll to position [0, 0]
click at [233, 140] on p "[PERSON_NAME]" at bounding box center [229, 142] width 40 height 6
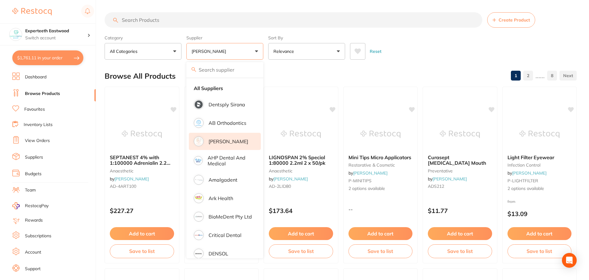
click at [359, 50] on icon at bounding box center [358, 52] width 6 height 6
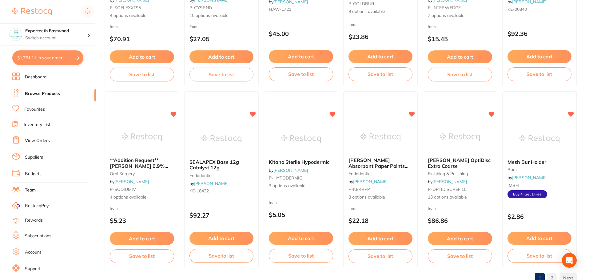
scroll to position [1470, 0]
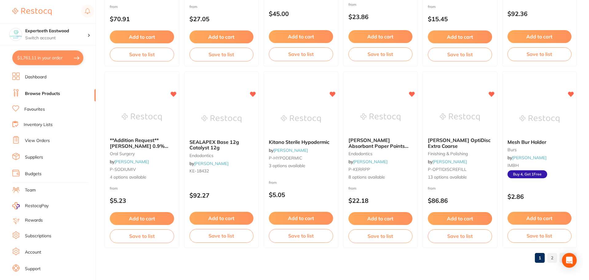
click at [551, 258] on link "2" at bounding box center [553, 258] width 10 height 12
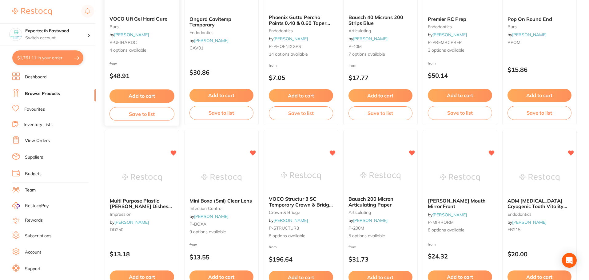
scroll to position [497, 0]
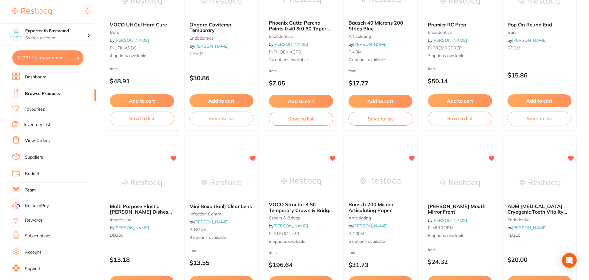
click at [54, 52] on button "$1,761.11 in your order" at bounding box center [47, 57] width 71 height 15
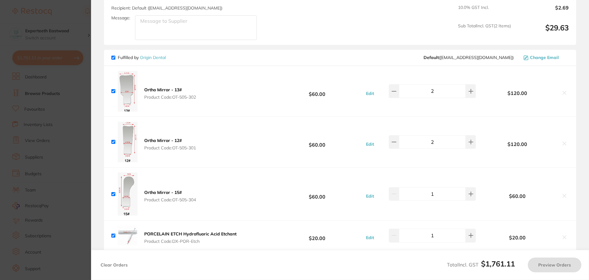
checkbox input "true"
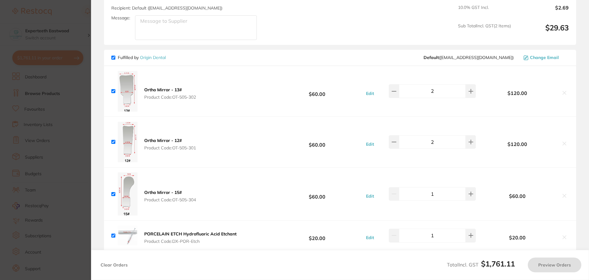
checkbox input "true"
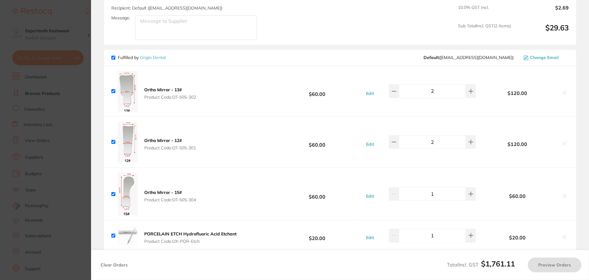
checkbox input "true"
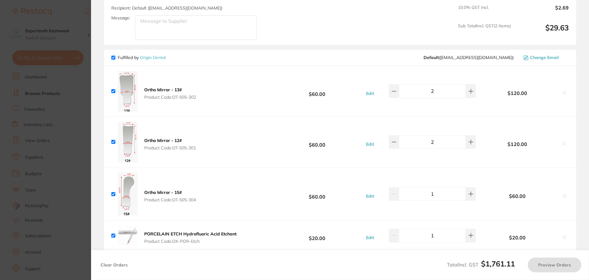
checkbox input "true"
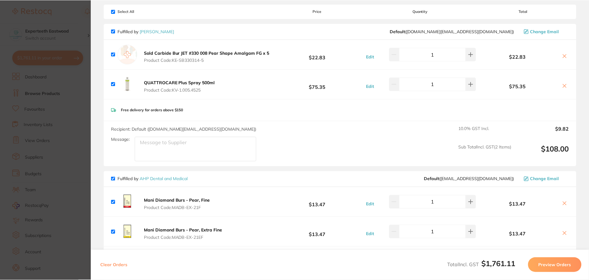
scroll to position [0, 0]
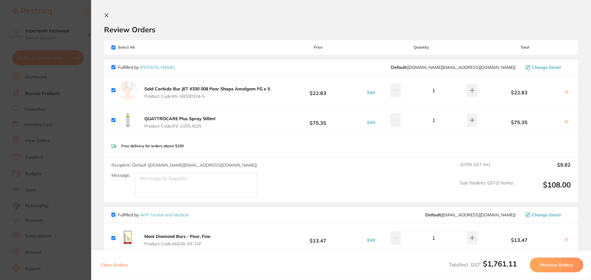
click at [163, 66] on link "[PERSON_NAME]" at bounding box center [157, 68] width 34 height 6
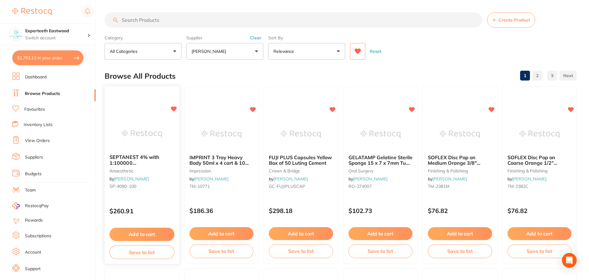
click at [147, 122] on img at bounding box center [142, 133] width 40 height 31
click at [141, 126] on img at bounding box center [142, 133] width 40 height 31
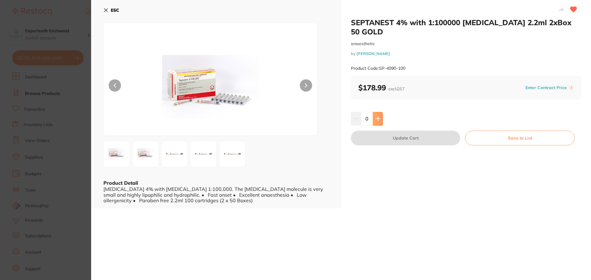
click at [378, 116] on icon at bounding box center [377, 118] width 5 height 5
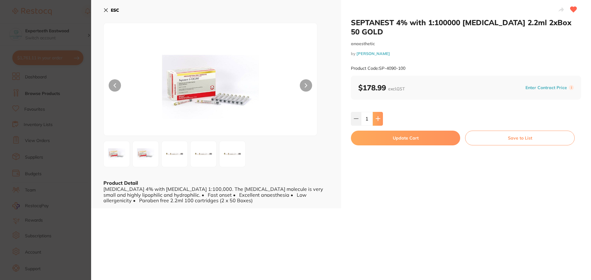
click at [378, 116] on icon at bounding box center [377, 118] width 5 height 5
type input "2"
click at [406, 131] on button "Update Cart" at bounding box center [405, 138] width 109 height 15
checkbox input "false"
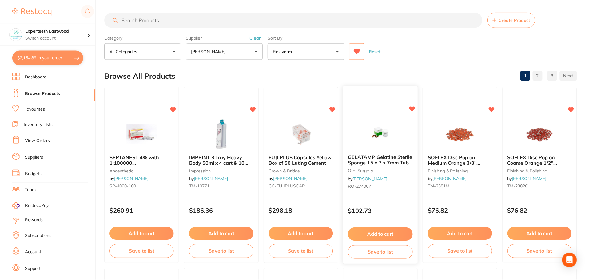
scroll to position [1, 0]
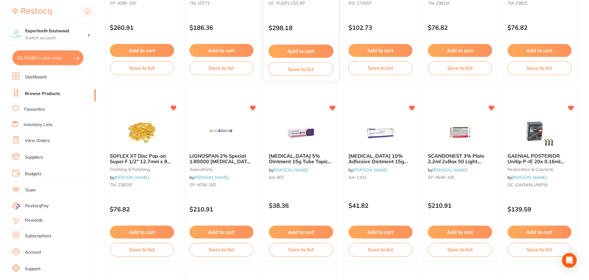
scroll to position [186, 0]
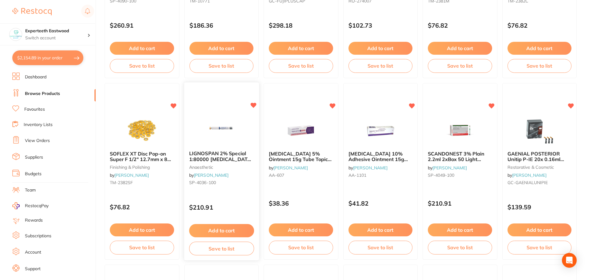
click at [228, 141] on img at bounding box center [221, 130] width 40 height 31
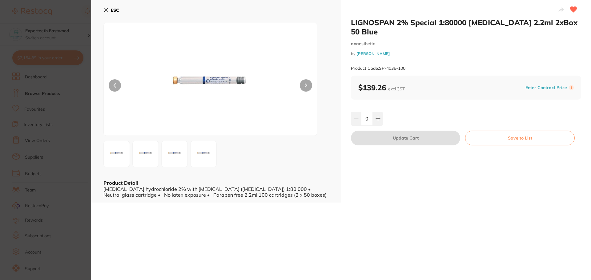
click at [306, 85] on icon at bounding box center [306, 86] width 2 height 4
click at [380, 112] on button at bounding box center [378, 119] width 10 height 14
type input "1"
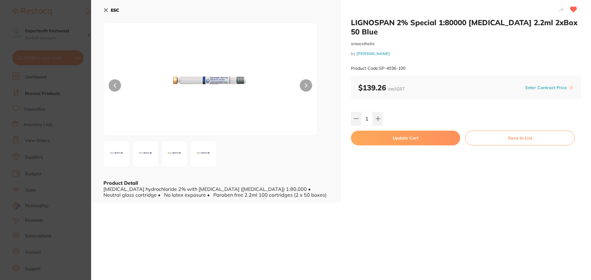
click at [394, 131] on button "Update Cart" at bounding box center [405, 138] width 109 height 15
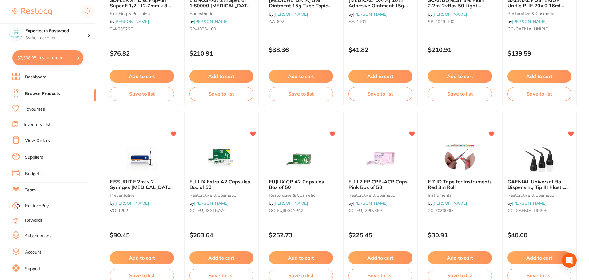
scroll to position [401, 0]
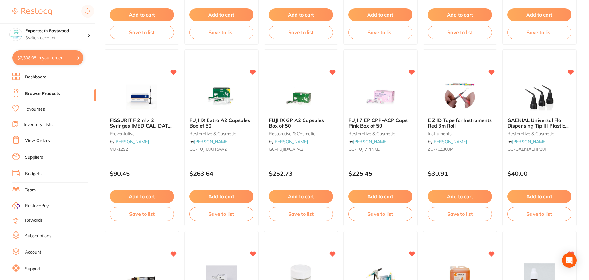
drag, startPoint x: 136, startPoint y: 198, endPoint x: 169, endPoint y: 172, distance: 41.6
click at [136, 198] on button "Add to cart" at bounding box center [142, 196] width 64 height 13
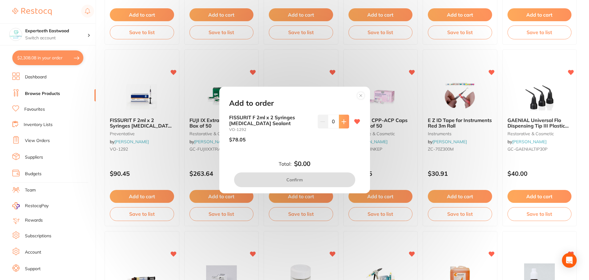
click at [343, 125] on button at bounding box center [344, 122] width 10 height 14
type input "1"
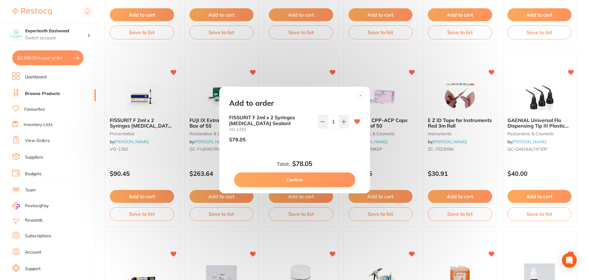
click at [301, 175] on button "Confirm" at bounding box center [294, 180] width 121 height 15
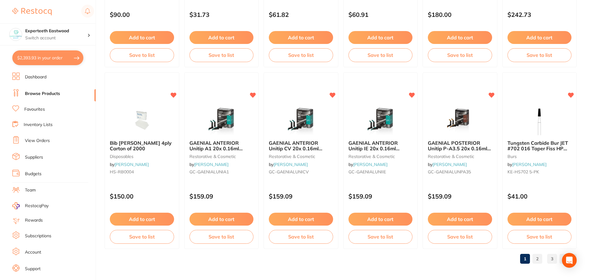
scroll to position [1470, 0]
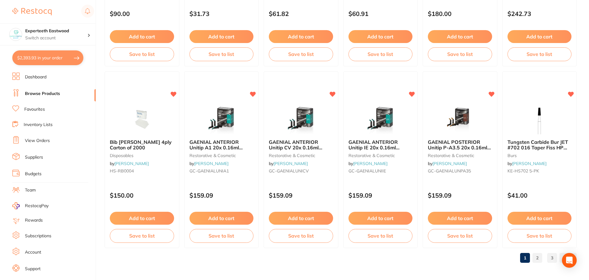
click at [534, 259] on link "2" at bounding box center [538, 258] width 10 height 12
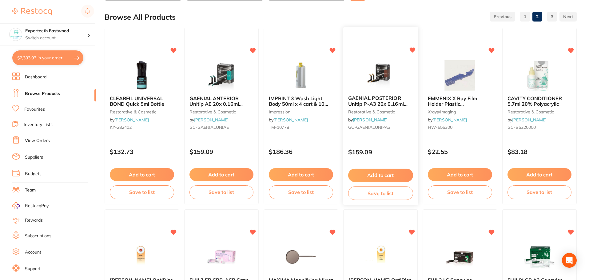
scroll to position [62, 0]
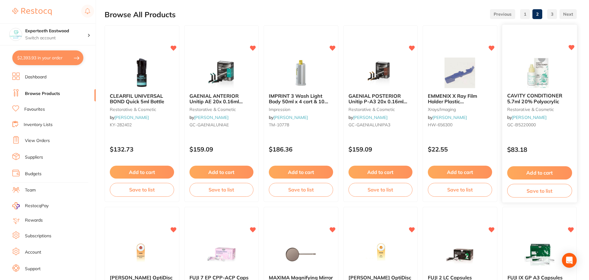
click at [538, 170] on button "Add to cart" at bounding box center [539, 173] width 65 height 13
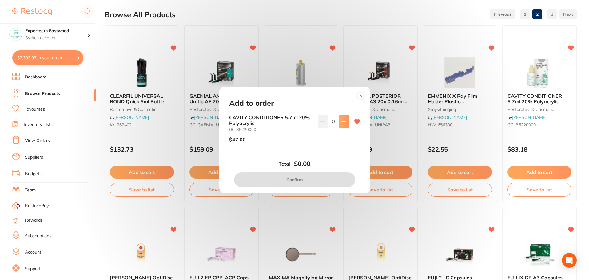
click at [345, 124] on button at bounding box center [344, 122] width 10 height 14
type input "1"
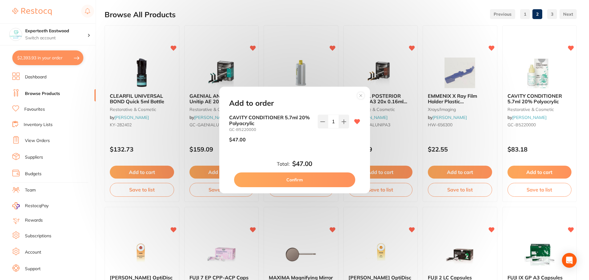
click at [315, 183] on button "Confirm" at bounding box center [294, 180] width 121 height 15
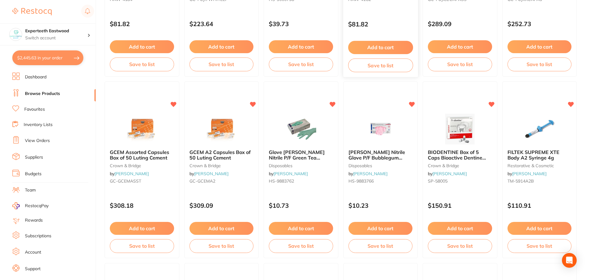
scroll to position [369, 0]
click at [453, 228] on button "Add to cart" at bounding box center [460, 229] width 65 height 13
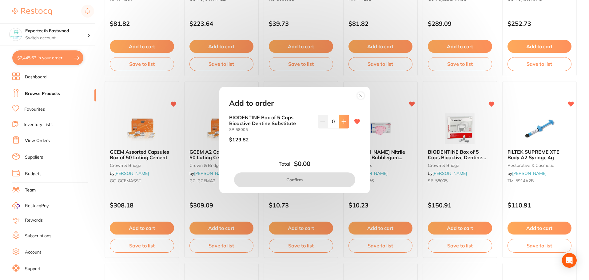
click at [342, 121] on icon at bounding box center [344, 122] width 4 height 4
type input "1"
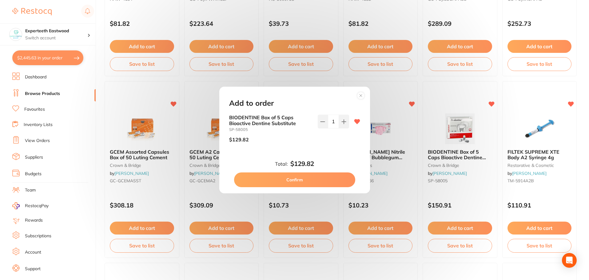
click at [309, 180] on button "Confirm" at bounding box center [294, 180] width 121 height 15
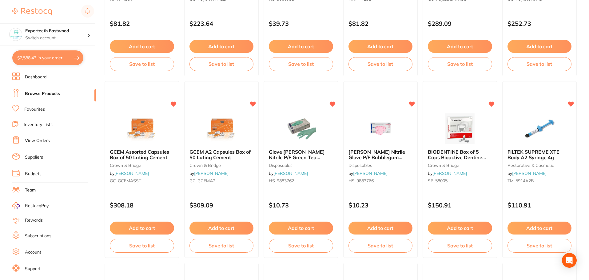
drag, startPoint x: 392, startPoint y: 134, endPoint x: 397, endPoint y: 145, distance: 12.7
click at [392, 134] on img at bounding box center [381, 129] width 40 height 31
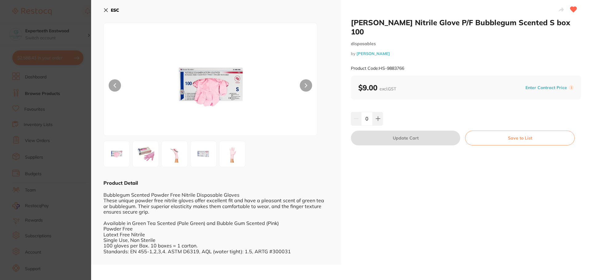
click at [359, 112] on div "0" at bounding box center [367, 119] width 32 height 14
type input "10"
click at [398, 112] on div "10" at bounding box center [466, 119] width 230 height 14
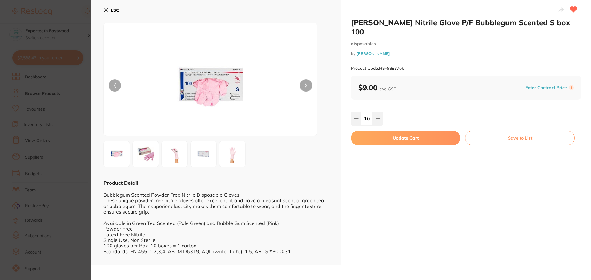
click at [412, 131] on button "Update Cart" at bounding box center [405, 138] width 109 height 15
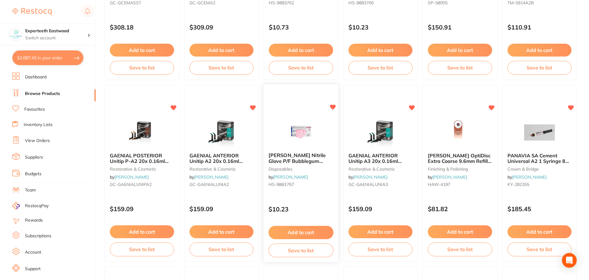
scroll to position [554, 0]
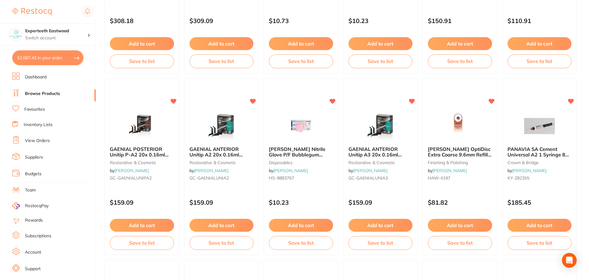
drag, startPoint x: 294, startPoint y: 129, endPoint x: 331, endPoint y: 131, distance: 37.3
click at [294, 129] on img at bounding box center [301, 126] width 40 height 31
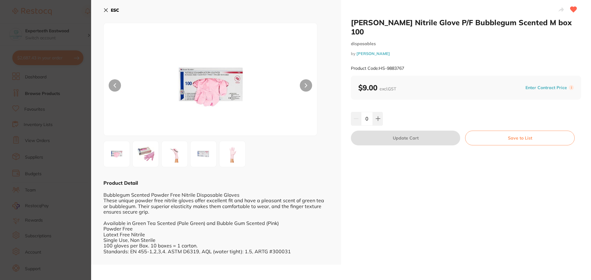
drag, startPoint x: 370, startPoint y: 110, endPoint x: 364, endPoint y: 110, distance: 5.2
click at [364, 112] on input "0" at bounding box center [367, 119] width 12 height 14
drag, startPoint x: 377, startPoint y: 110, endPoint x: 370, endPoint y: 113, distance: 7.6
click at [377, 117] on icon at bounding box center [378, 119] width 4 height 4
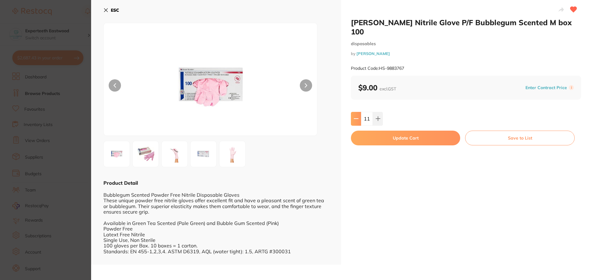
click at [356, 114] on button at bounding box center [356, 119] width 10 height 14
type input "10"
click at [405, 132] on button "Update Cart" at bounding box center [405, 138] width 109 height 15
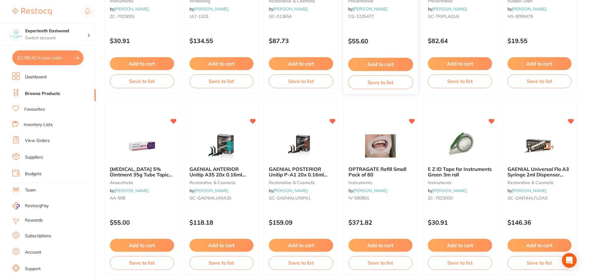
scroll to position [1470, 0]
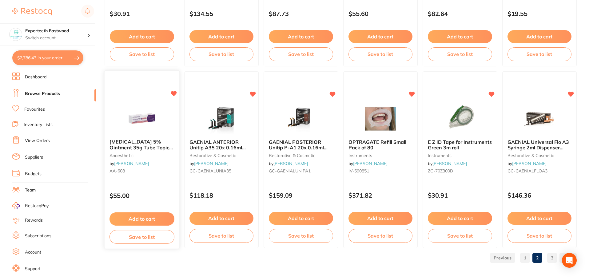
click at [132, 216] on button "Add to cart" at bounding box center [142, 219] width 65 height 13
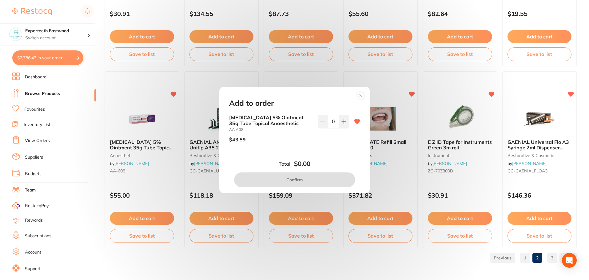
click at [362, 92] on circle at bounding box center [360, 95] width 7 height 7
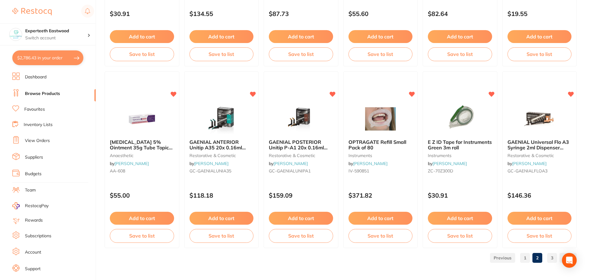
click at [552, 255] on link "3" at bounding box center [553, 258] width 10 height 12
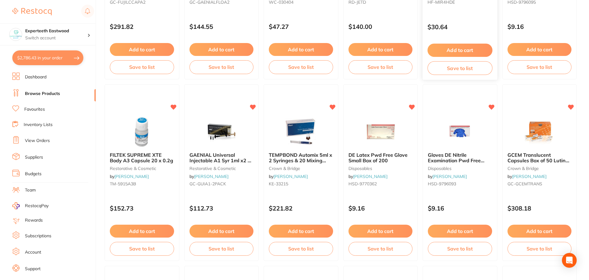
scroll to position [185, 0]
click at [379, 232] on button "Add to cart" at bounding box center [380, 231] width 65 height 13
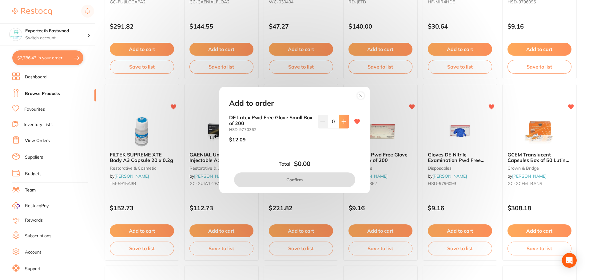
click at [344, 118] on button at bounding box center [344, 122] width 10 height 14
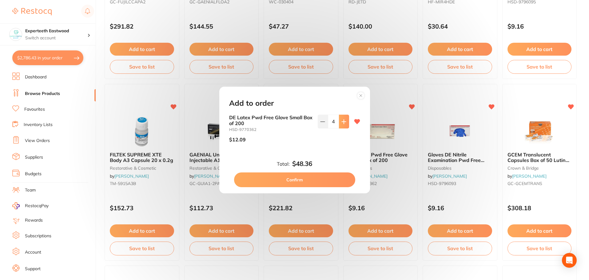
type input "5"
click at [320, 179] on button "Confirm" at bounding box center [294, 180] width 121 height 15
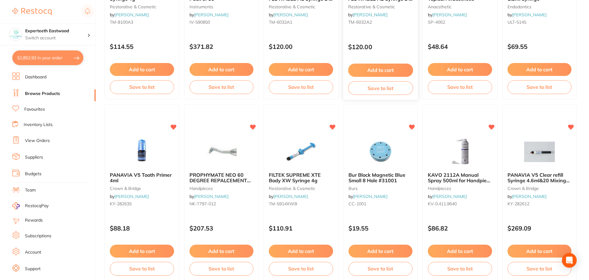
scroll to position [1077, 0]
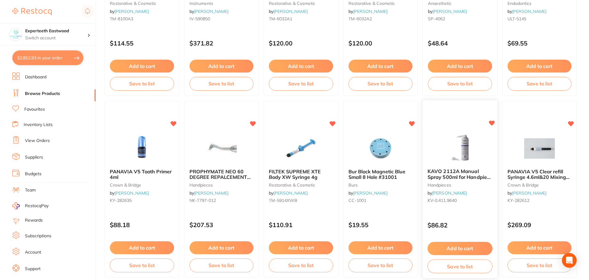
click at [492, 122] on icon at bounding box center [492, 123] width 6 height 5
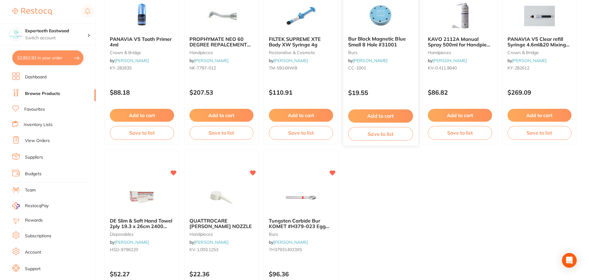
scroll to position [1262, 0]
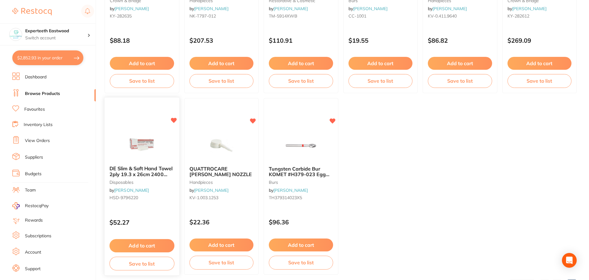
click at [140, 243] on button "Add to cart" at bounding box center [142, 245] width 65 height 13
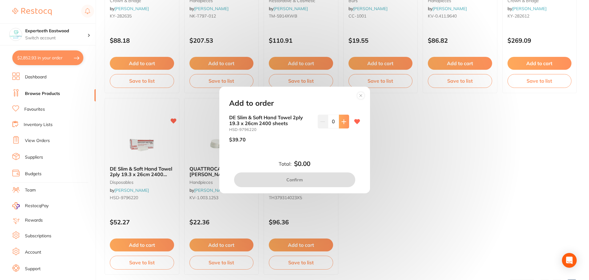
click at [342, 121] on icon at bounding box center [344, 121] width 5 height 5
type input "1"
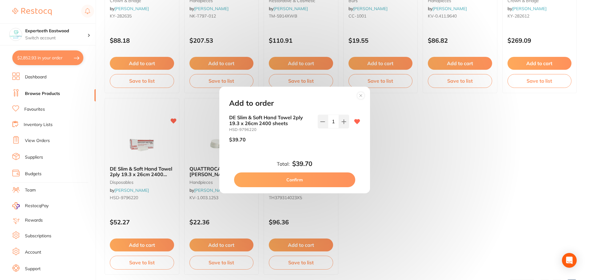
click at [285, 181] on button "Confirm" at bounding box center [294, 180] width 121 height 15
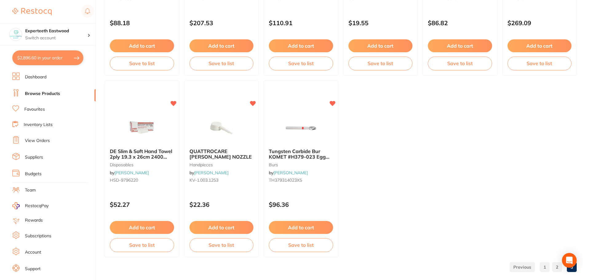
scroll to position [1289, 0]
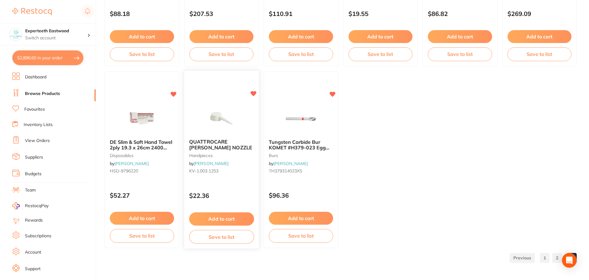
click at [253, 93] on icon at bounding box center [254, 93] width 6 height 5
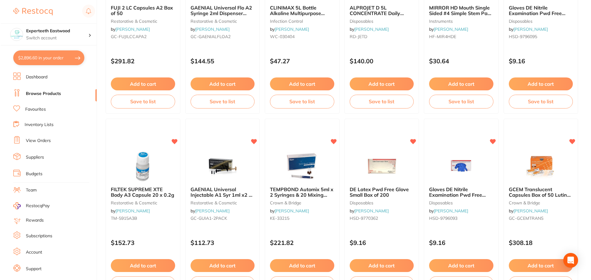
scroll to position [0, 0]
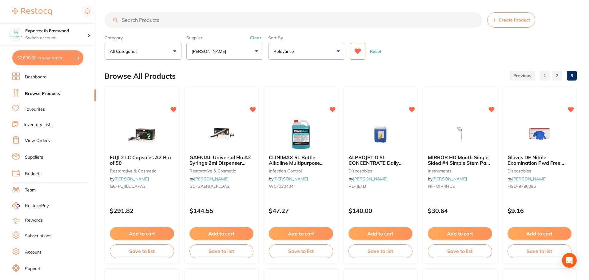
click at [48, 58] on button "$2,896.60 in your order" at bounding box center [47, 57] width 71 height 15
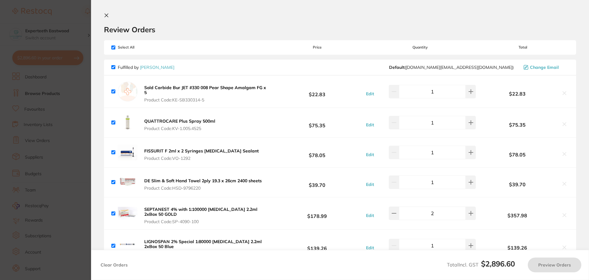
checkbox input "true"
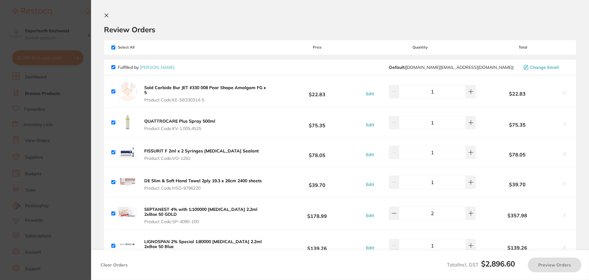
checkbox input "true"
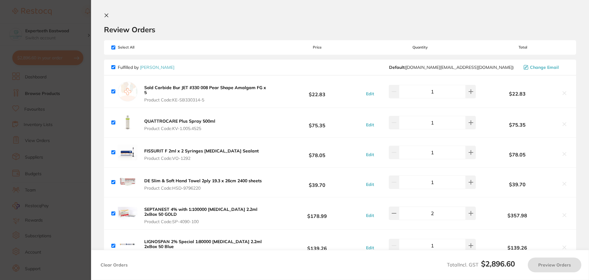
checkbox input "true"
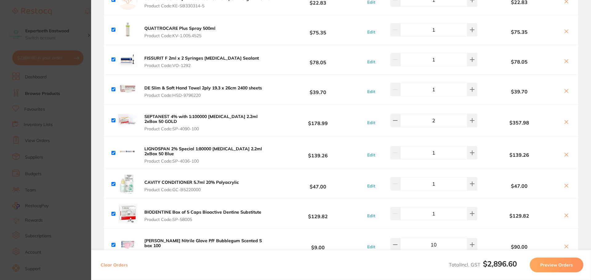
scroll to position [92, 0]
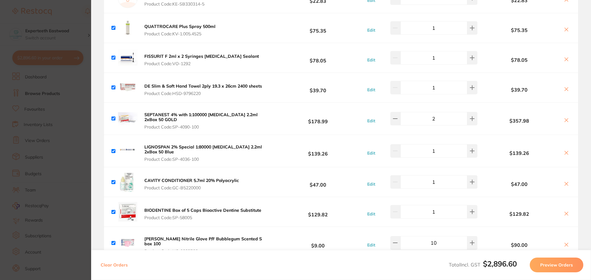
click at [566, 152] on icon at bounding box center [566, 152] width 5 height 5
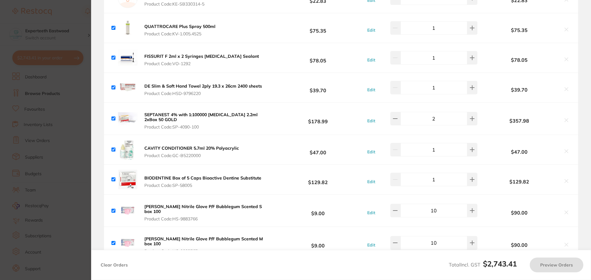
checkbox input "true"
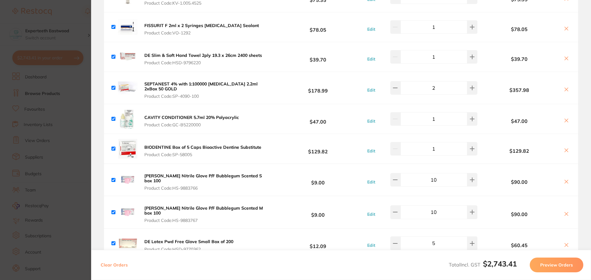
scroll to position [215, 0]
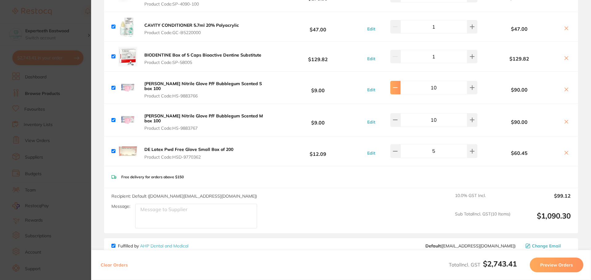
click at [398, 85] on icon at bounding box center [395, 87] width 5 height 5
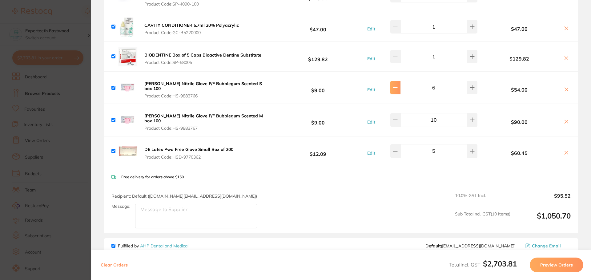
type input "5"
click at [564, 87] on icon at bounding box center [566, 89] width 5 height 5
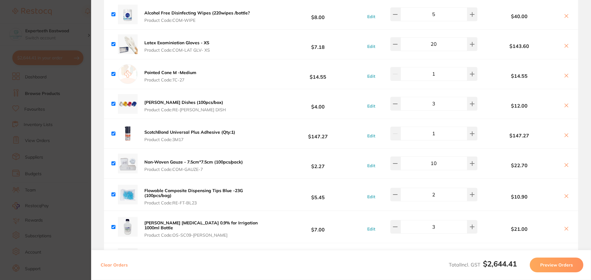
scroll to position [893, 0]
click at [564, 102] on icon at bounding box center [566, 104] width 5 height 5
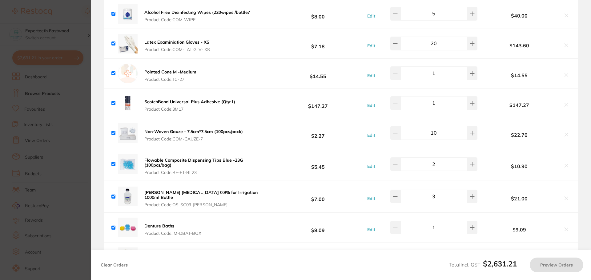
checkbox input "true"
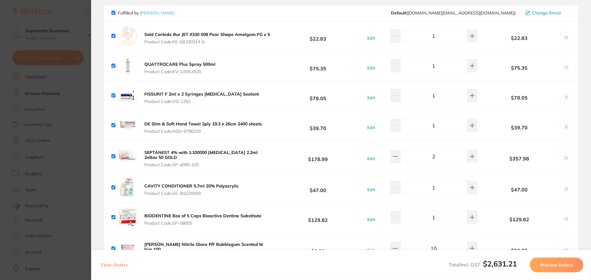
scroll to position [0, 0]
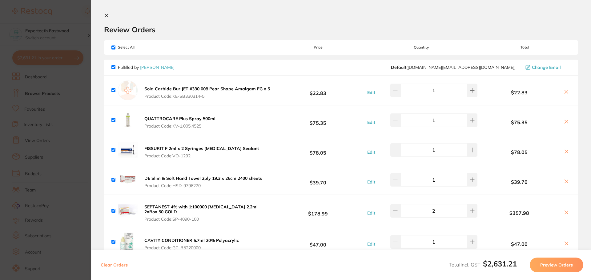
click at [108, 14] on icon at bounding box center [106, 15] width 5 height 5
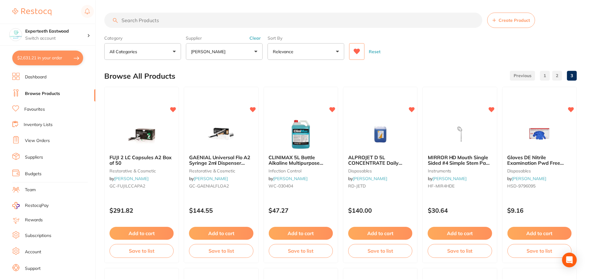
scroll to position [6, 0]
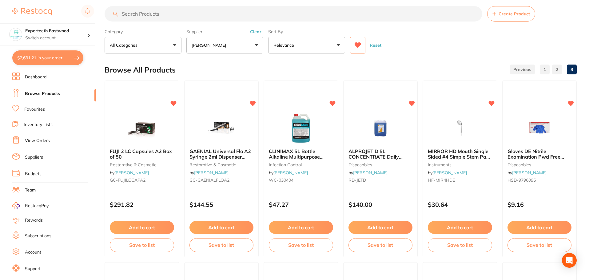
click at [356, 44] on icon at bounding box center [358, 45] width 6 height 6
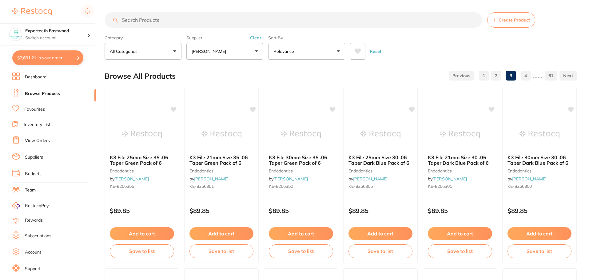
click at [225, 53] on p "[PERSON_NAME]" at bounding box center [210, 51] width 37 height 6
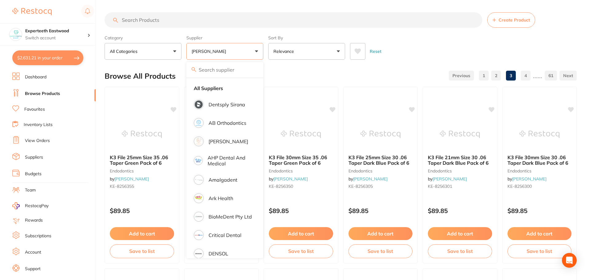
click at [199, 13] on input "search" at bounding box center [294, 19] width 378 height 15
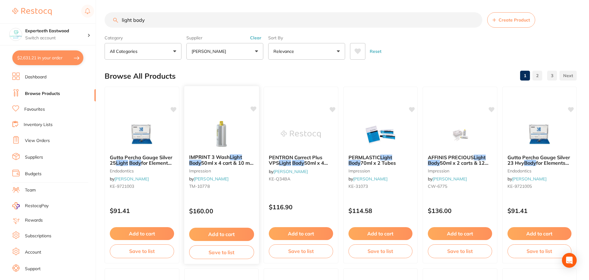
click at [229, 126] on img at bounding box center [221, 133] width 40 height 31
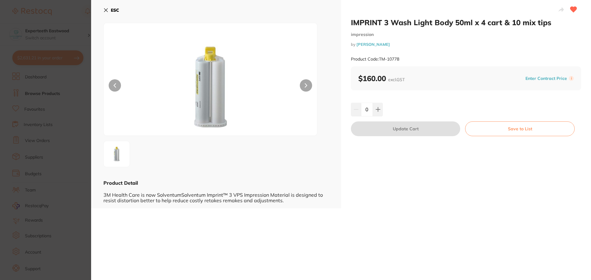
click at [303, 82] on button at bounding box center [306, 85] width 12 height 12
click at [107, 7] on button "ESC" at bounding box center [111, 10] width 16 height 10
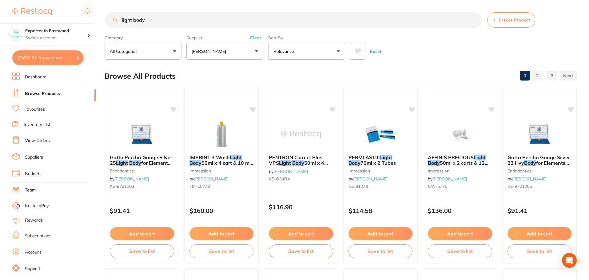
click at [229, 53] on p "[PERSON_NAME]" at bounding box center [210, 51] width 37 height 6
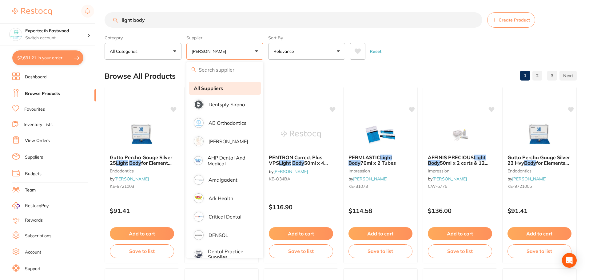
drag, startPoint x: 211, startPoint y: 87, endPoint x: 215, endPoint y: 86, distance: 3.9
click at [211, 87] on strong "All Suppliers" at bounding box center [208, 89] width 29 height 6
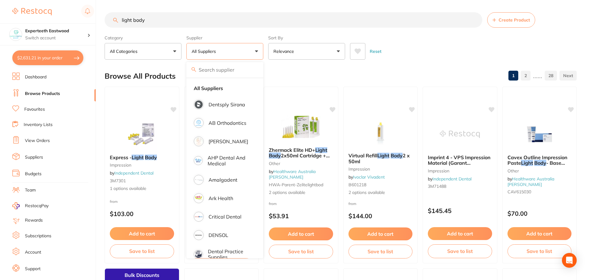
click at [256, 20] on input "light body" at bounding box center [294, 19] width 378 height 15
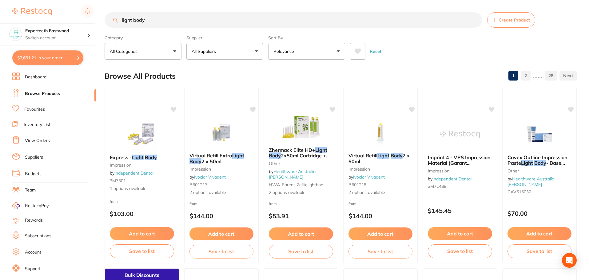
click at [227, 51] on button "All Suppliers" at bounding box center [225, 51] width 77 height 17
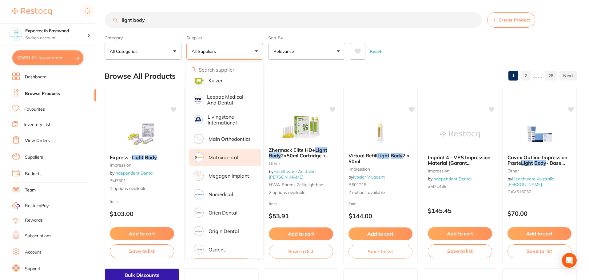
scroll to position [431, 0]
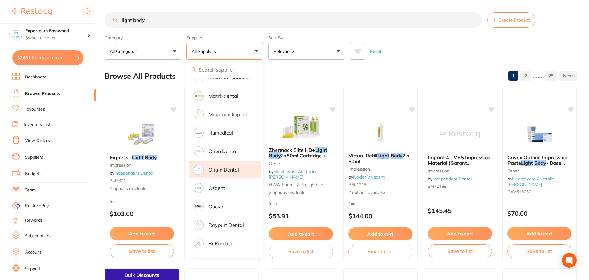
click at [221, 167] on p "Origin Dental" at bounding box center [224, 170] width 30 height 6
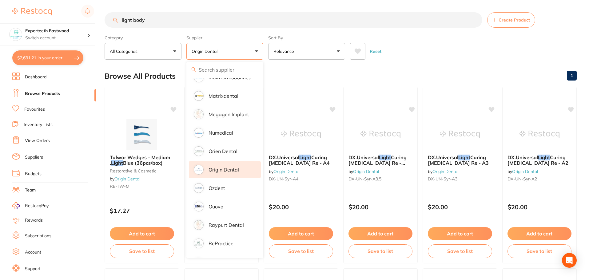
click at [433, 67] on div "Browse All Products 1" at bounding box center [341, 76] width 472 height 21
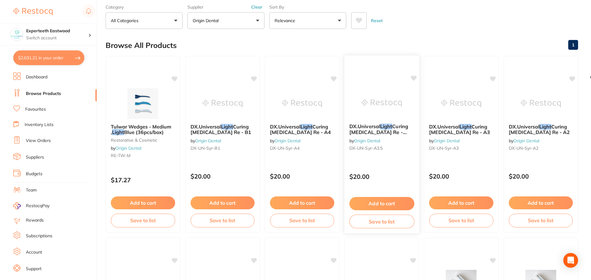
scroll to position [0, 0]
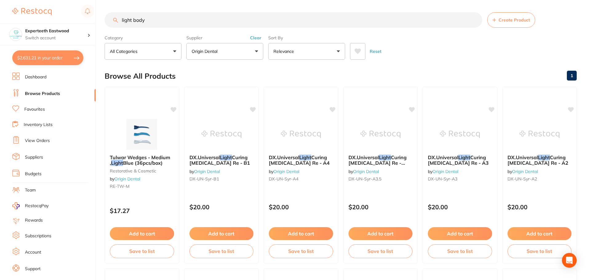
drag, startPoint x: 131, startPoint y: 19, endPoint x: 114, endPoint y: 20, distance: 17.2
click at [115, 20] on div "light body Create Product" at bounding box center [341, 19] width 472 height 15
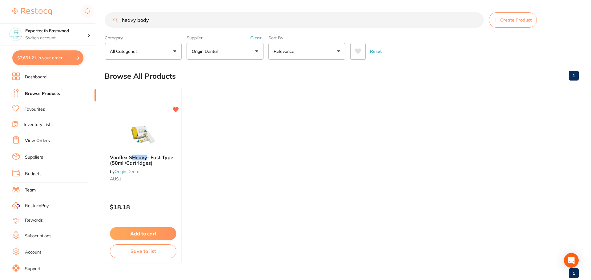
scroll to position [335, 0]
type input "heavy body"
drag, startPoint x: 143, startPoint y: 126, endPoint x: 217, endPoint y: 135, distance: 74.4
click at [143, 126] on img at bounding box center [143, 134] width 40 height 31
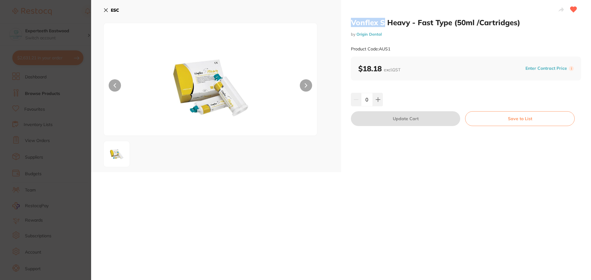
drag, startPoint x: 350, startPoint y: 21, endPoint x: 383, endPoint y: 22, distance: 33.2
click at [383, 22] on h2 "Vonflex S Heavy - Fast Type (50ml /Cartridges)" at bounding box center [466, 22] width 230 height 9
copy h2 "Vonflex S"
click at [105, 8] on icon at bounding box center [105, 10] width 5 height 5
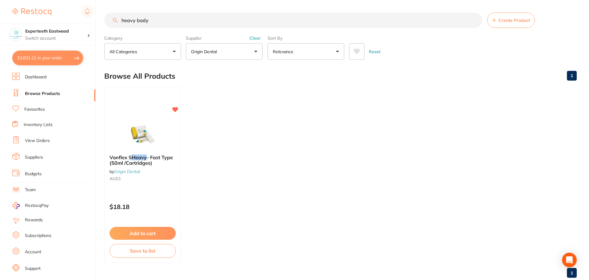
scroll to position [0, 0]
drag, startPoint x: 201, startPoint y: 18, endPoint x: 79, endPoint y: 17, distance: 122.2
click at [79, 17] on div "$2,631.21 Experteeth Eastwood Switch account Experteeth Eastwood $2,631.21 in y…" at bounding box center [294, 140] width 589 height 280
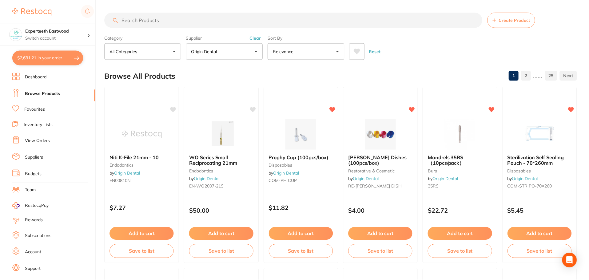
scroll to position [488, 0]
paste input "Vonflex S"
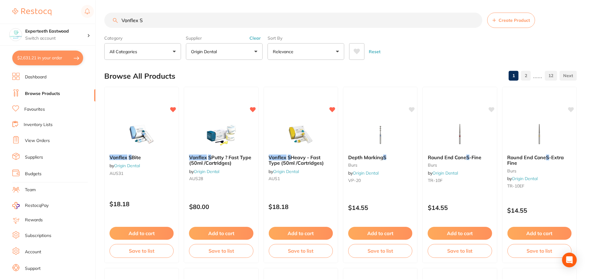
scroll to position [468, 0]
type input "Vonflex S"
click at [246, 53] on button "Origin Dental" at bounding box center [225, 51] width 77 height 17
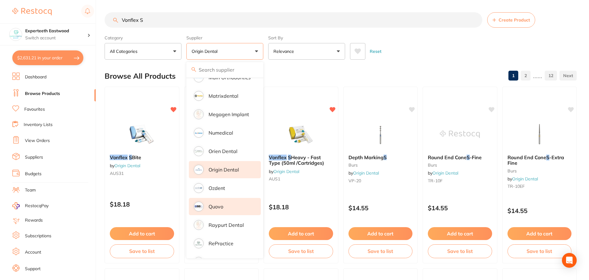
drag, startPoint x: 137, startPoint y: 236, endPoint x: 205, endPoint y: 197, distance: 78.3
click at [137, 236] on button "Add to cart" at bounding box center [142, 233] width 64 height 13
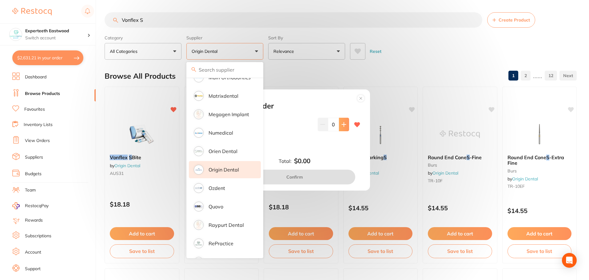
click at [342, 126] on icon at bounding box center [344, 124] width 4 height 4
type input "1"
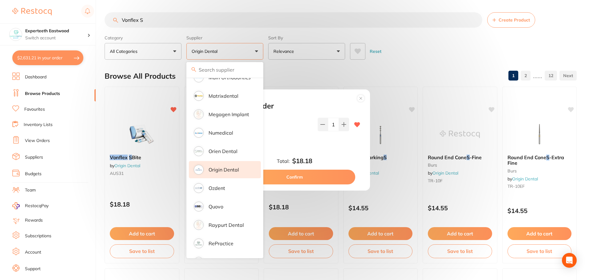
click at [310, 172] on button "Confirm" at bounding box center [294, 177] width 121 height 15
checkbox input "false"
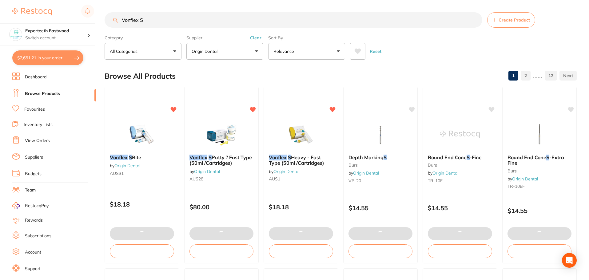
click at [184, 20] on input "Vonflex S" at bounding box center [294, 19] width 378 height 15
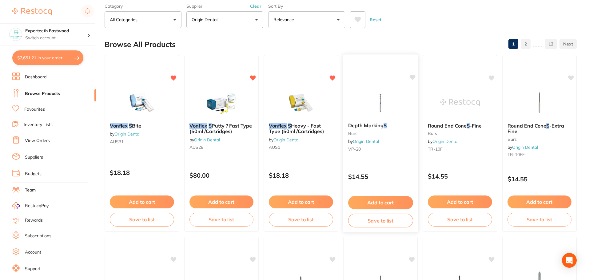
scroll to position [0, 0]
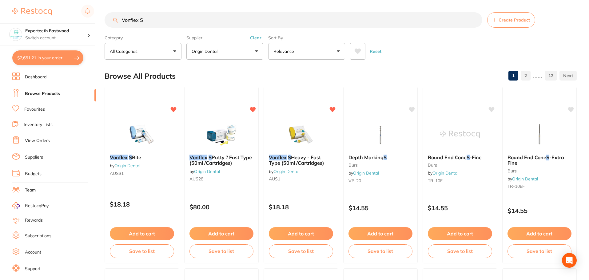
click at [236, 52] on button "Origin Dental" at bounding box center [225, 51] width 77 height 17
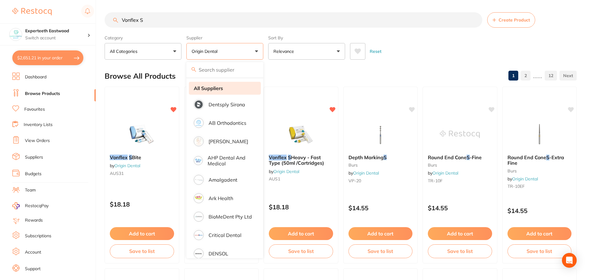
click at [234, 86] on li "All Suppliers" at bounding box center [225, 88] width 72 height 13
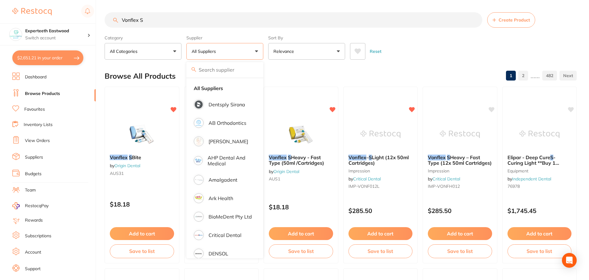
click at [410, 48] on div "Reset" at bounding box center [461, 49] width 222 height 22
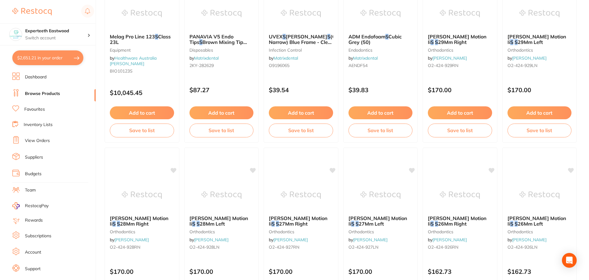
scroll to position [1470, 0]
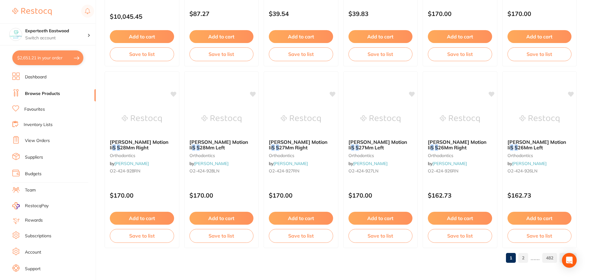
click at [525, 260] on link "2" at bounding box center [524, 258] width 10 height 12
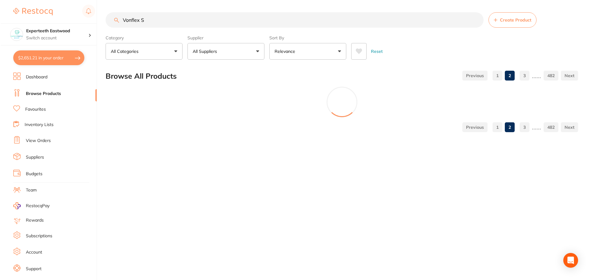
scroll to position [0, 0]
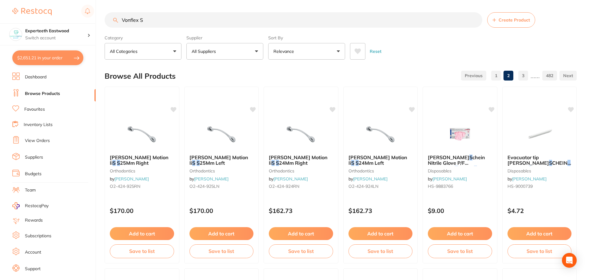
click at [161, 20] on input "Vonflex S" at bounding box center [294, 19] width 378 height 15
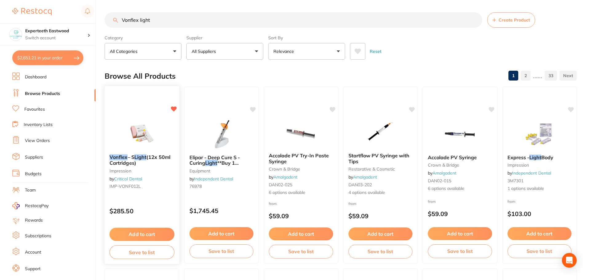
click at [149, 132] on img at bounding box center [142, 133] width 40 height 31
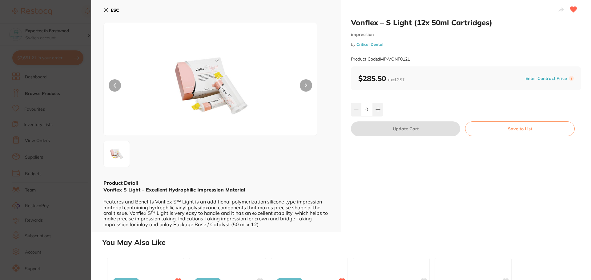
click at [104, 8] on icon at bounding box center [105, 10] width 5 height 5
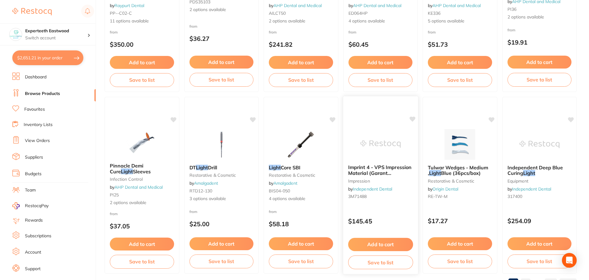
scroll to position [1470, 0]
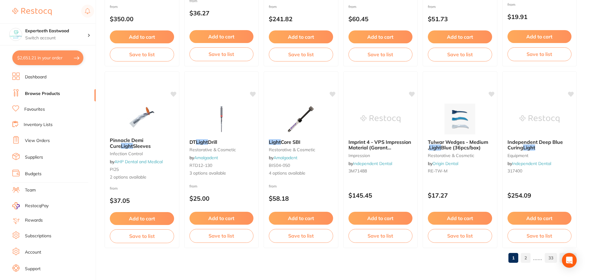
click at [529, 256] on link "2" at bounding box center [526, 258] width 10 height 12
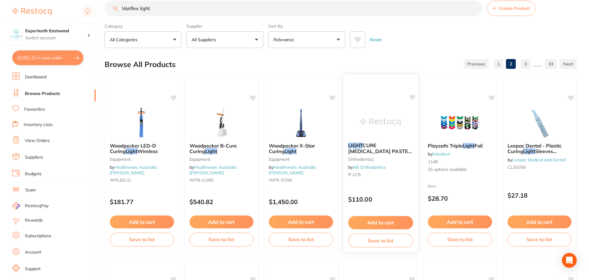
scroll to position [0, 0]
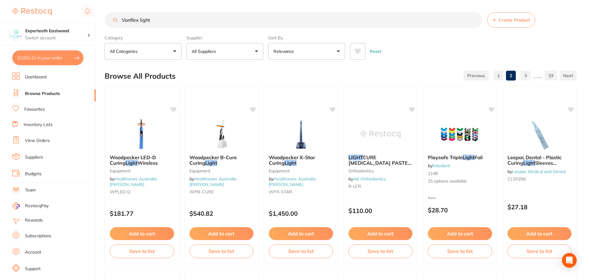
click at [166, 21] on input "Vonflex light" at bounding box center [294, 19] width 378 height 15
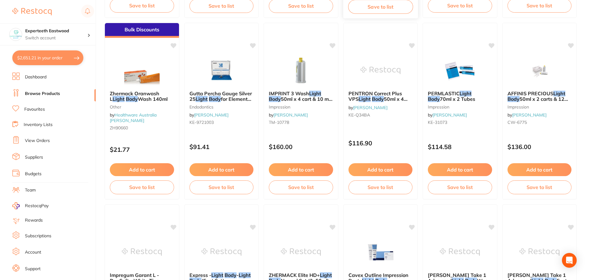
scroll to position [246, 0]
type input "Vonflex light body"
click at [309, 170] on button "Add to cart" at bounding box center [301, 170] width 65 height 13
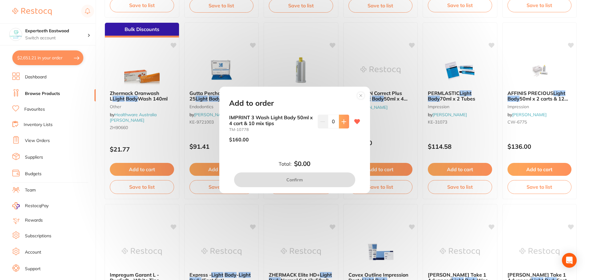
click at [342, 124] on icon at bounding box center [344, 121] width 5 height 5
type input "1"
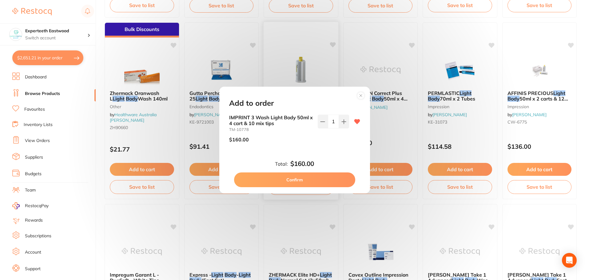
click at [294, 179] on button "Confirm" at bounding box center [294, 180] width 121 height 15
checkbox input "false"
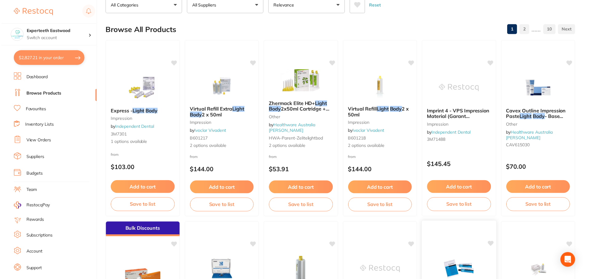
scroll to position [0, 0]
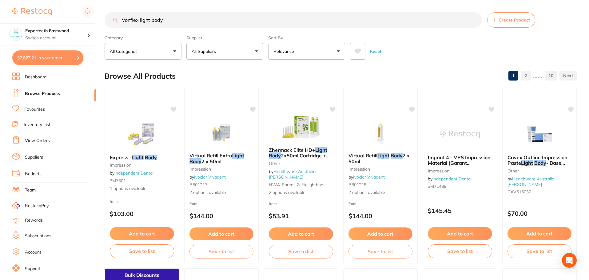
click at [469, 53] on div "Reset" at bounding box center [461, 49] width 222 height 22
drag, startPoint x: 172, startPoint y: 20, endPoint x: 94, endPoint y: 22, distance: 78.8
click at [94, 22] on div "$2,827.21 Experteeth Eastwood Switch account Experteeth Eastwood $2,827.21 in y…" at bounding box center [294, 140] width 589 height 280
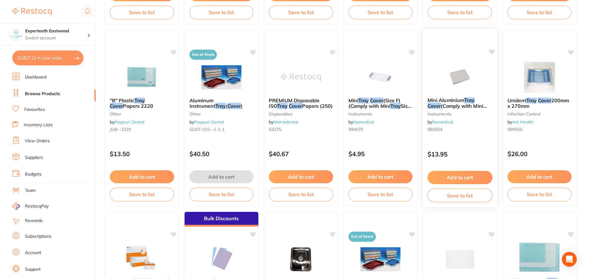
scroll to position [215, 0]
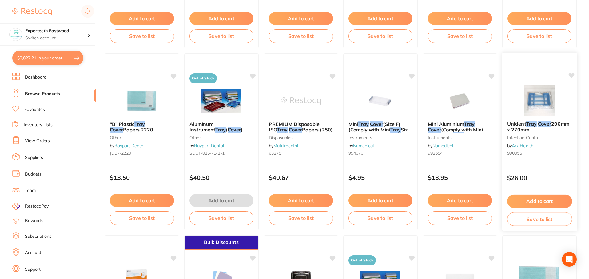
type input "tray cover"
click at [542, 102] on img at bounding box center [540, 100] width 40 height 31
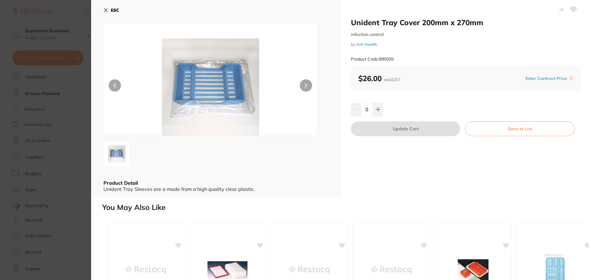
click at [306, 84] on icon at bounding box center [306, 85] width 2 height 4
click at [102, 11] on div "ESC Product Detail Unident Tray Sleeves are a made from a high quality clear pl…" at bounding box center [216, 98] width 250 height 197
click at [105, 8] on icon at bounding box center [105, 10] width 5 height 5
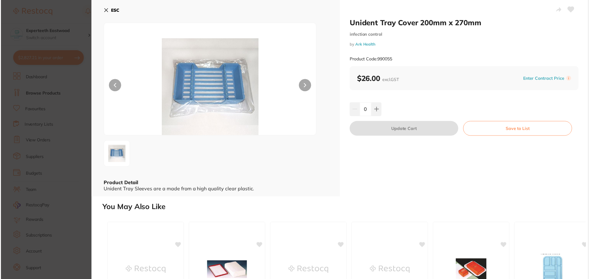
scroll to position [215, 0]
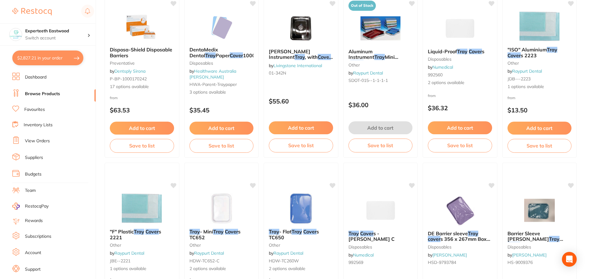
scroll to position [523, 0]
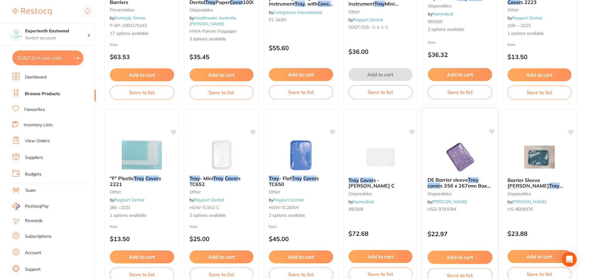
click at [465, 159] on img at bounding box center [460, 156] width 40 height 31
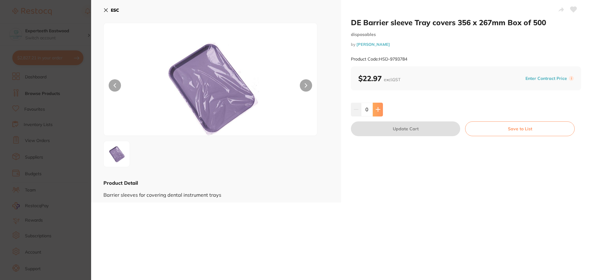
click at [379, 111] on icon at bounding box center [377, 109] width 5 height 5
type input "1"
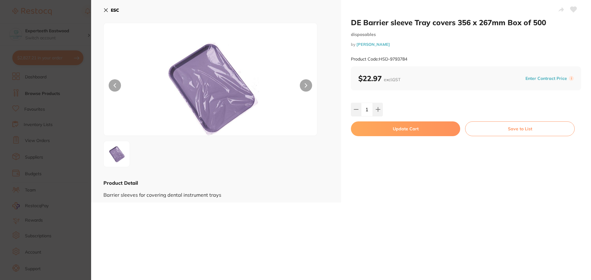
click at [384, 130] on button "Update Cart" at bounding box center [405, 129] width 109 height 15
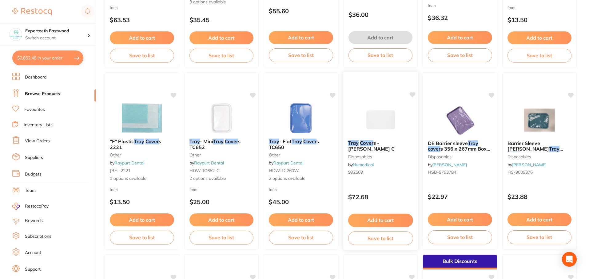
scroll to position [616, 0]
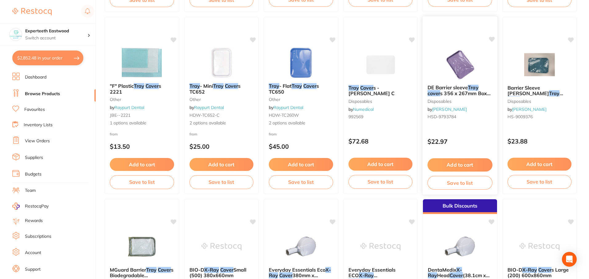
click at [491, 39] on icon at bounding box center [492, 39] width 6 height 5
click at [537, 69] on img at bounding box center [540, 64] width 40 height 31
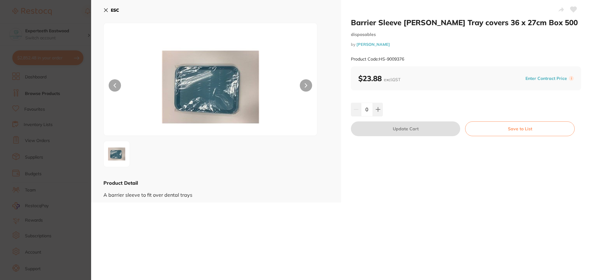
click at [105, 11] on icon at bounding box center [105, 10] width 3 height 3
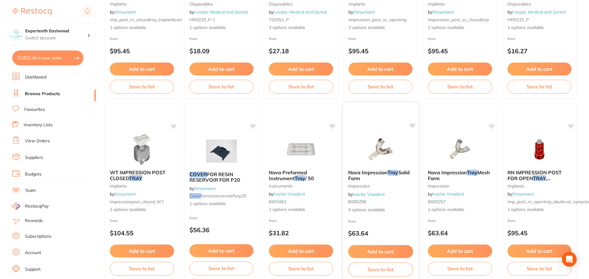
scroll to position [1472, 0]
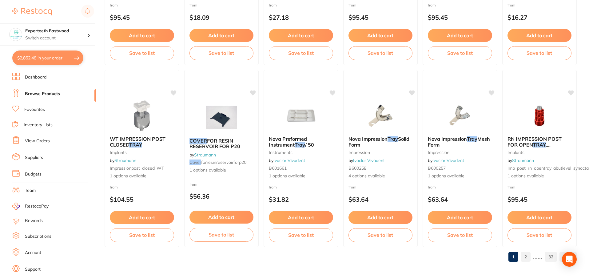
click at [528, 258] on link "2" at bounding box center [526, 257] width 10 height 12
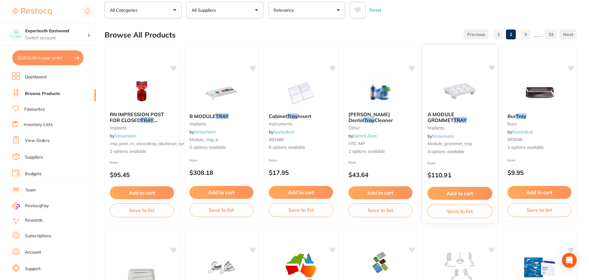
scroll to position [0, 0]
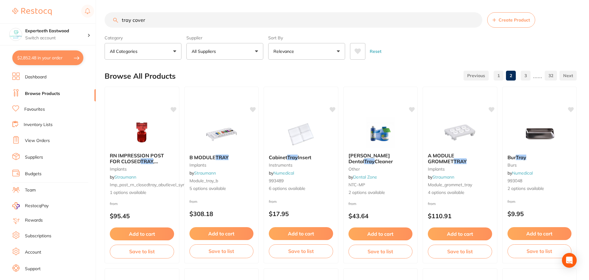
drag, startPoint x: 166, startPoint y: 24, endPoint x: 99, endPoint y: 21, distance: 67.1
click at [99, 21] on div "$2,852.48 Experteeth Eastwood Switch account Experteeth Eastwood $2,852.48 in y…" at bounding box center [294, 140] width 589 height 280
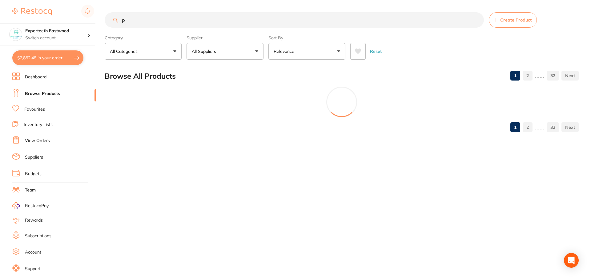
type input "pa"
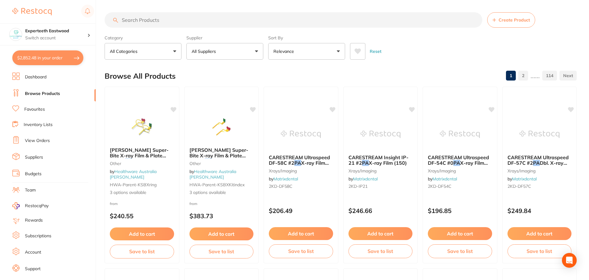
drag, startPoint x: 144, startPoint y: 133, endPoint x: 272, endPoint y: 156, distance: 130.6
click at [144, 132] on img at bounding box center [142, 127] width 40 height 31
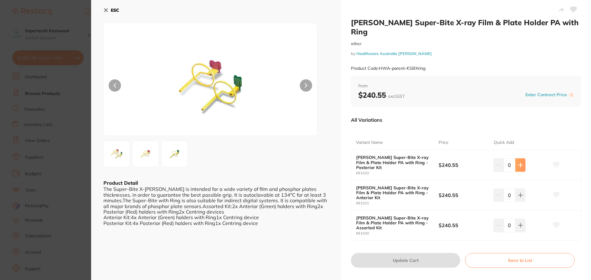
click at [519, 163] on icon at bounding box center [520, 165] width 4 height 4
type input "1"
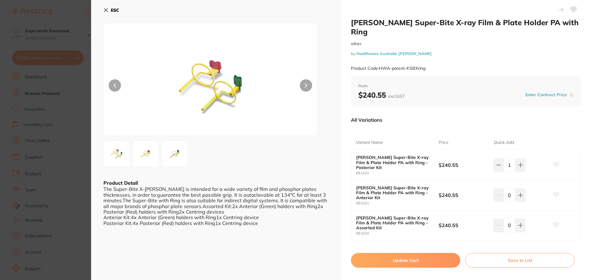
click at [419, 253] on button "Update Cart" at bounding box center [405, 260] width 109 height 15
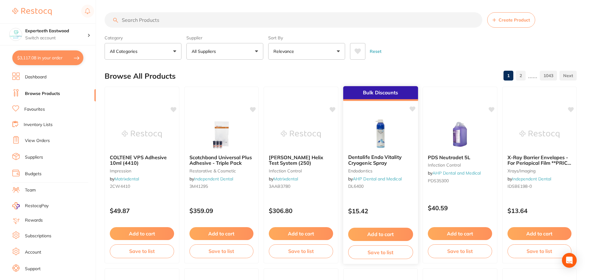
click at [411, 107] on icon at bounding box center [413, 108] width 6 height 5
click at [175, 19] on input "search" at bounding box center [294, 19] width 378 height 15
click at [211, 54] on p "All Suppliers" at bounding box center [205, 51] width 27 height 6
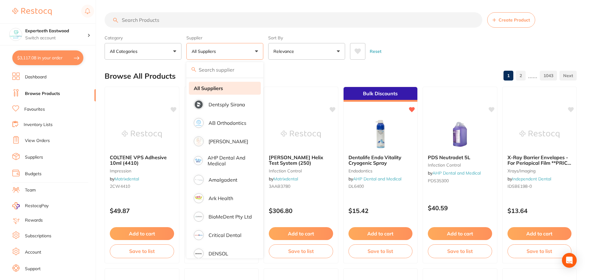
drag, startPoint x: 227, startPoint y: 104, endPoint x: 251, endPoint y: 94, distance: 25.3
click at [227, 104] on p "Dentsply Sirona" at bounding box center [227, 105] width 37 height 6
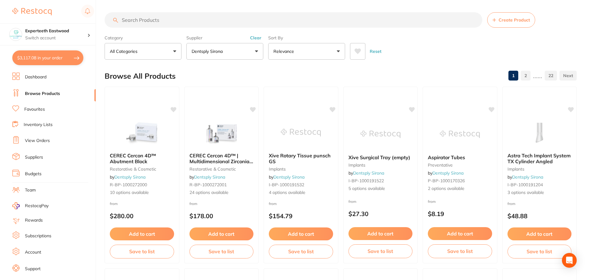
click at [359, 54] on icon at bounding box center [358, 51] width 7 height 6
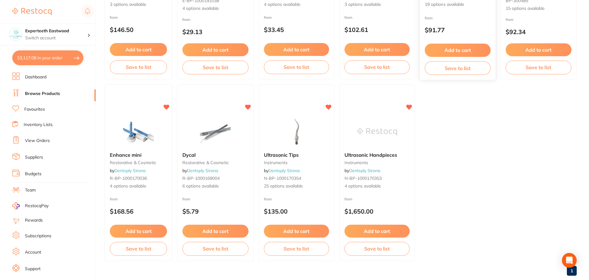
scroll to position [185, 0]
click at [305, 120] on img at bounding box center [296, 131] width 40 height 31
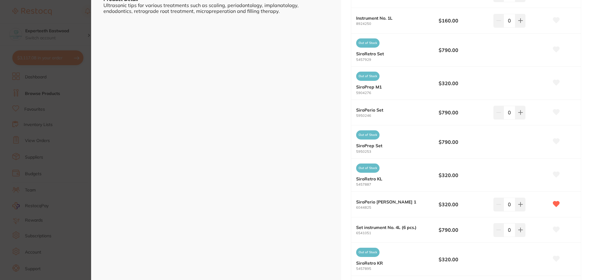
scroll to position [185, 0]
click at [518, 202] on icon at bounding box center [520, 204] width 5 height 5
type input "1"
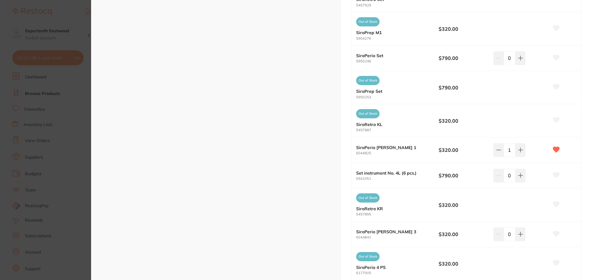
scroll to position [246, 0]
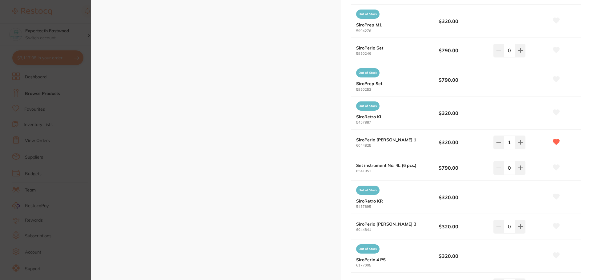
click at [371, 139] on b "SiroPerio POE 1" at bounding box center [393, 140] width 74 height 5
click at [446, 140] on b "$320.00" at bounding box center [464, 142] width 50 height 7
click at [367, 167] on b "Set instrument No. 4L (6 pcs.)" at bounding box center [393, 165] width 74 height 5
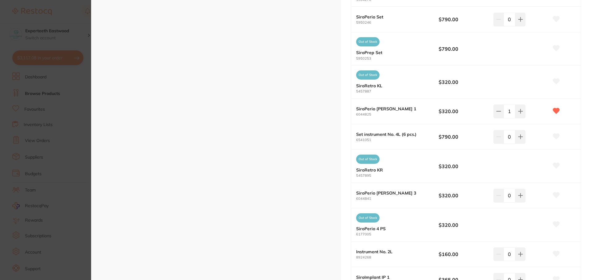
scroll to position [277, 0]
click at [553, 111] on icon at bounding box center [556, 112] width 6 height 6
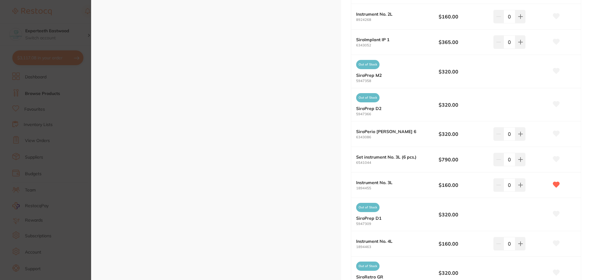
scroll to position [523, 0]
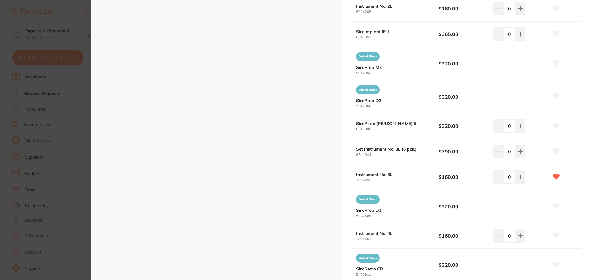
click at [553, 150] on icon at bounding box center [556, 151] width 6 height 6
click at [554, 175] on icon at bounding box center [556, 177] width 6 height 6
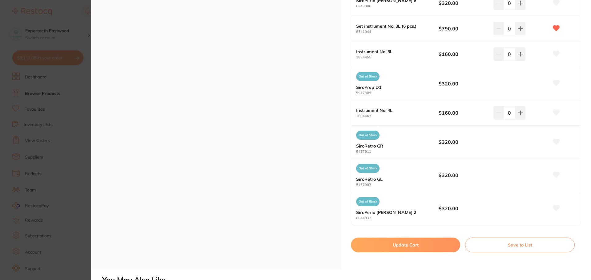
scroll to position [616, 0]
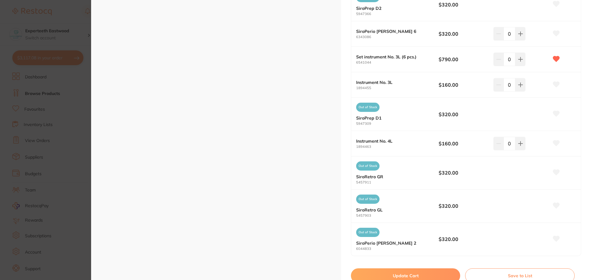
click at [553, 83] on icon at bounding box center [556, 85] width 6 height 6
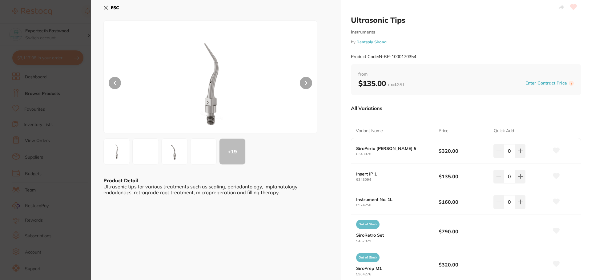
scroll to position [0, 0]
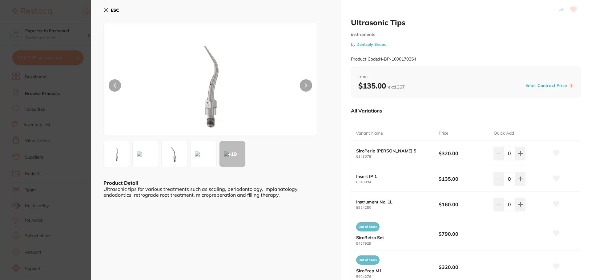
click at [305, 87] on icon at bounding box center [306, 85] width 2 height 4
click at [123, 153] on img at bounding box center [117, 154] width 22 height 22
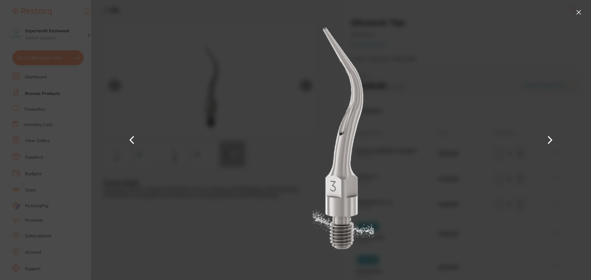
click at [548, 141] on button at bounding box center [550, 140] width 15 height 140
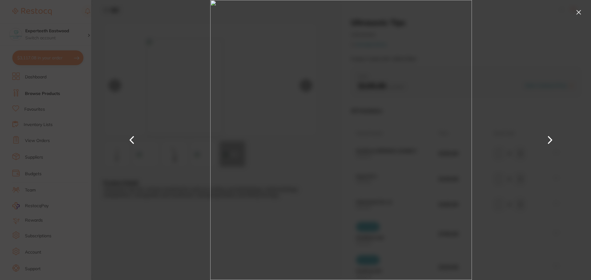
click at [548, 141] on button at bounding box center [550, 140] width 15 height 140
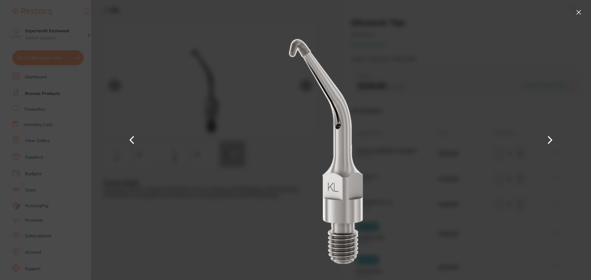
click at [548, 141] on button at bounding box center [550, 140] width 15 height 140
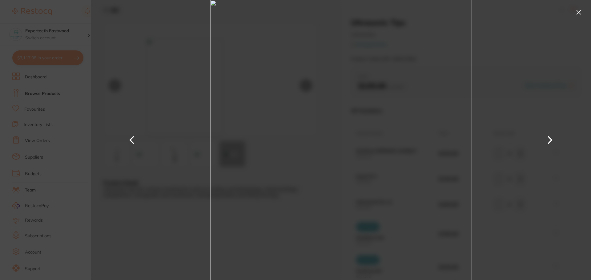
click at [548, 141] on button at bounding box center [550, 140] width 15 height 140
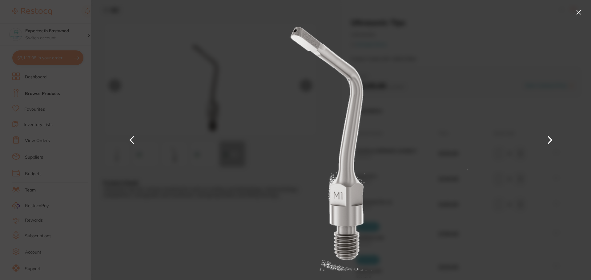
click at [548, 141] on button at bounding box center [550, 140] width 15 height 140
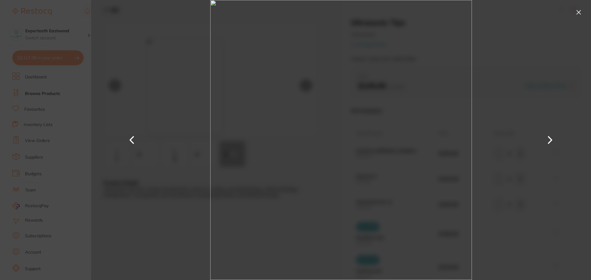
click at [548, 141] on button at bounding box center [550, 140] width 15 height 140
click at [548, 140] on button at bounding box center [550, 140] width 15 height 140
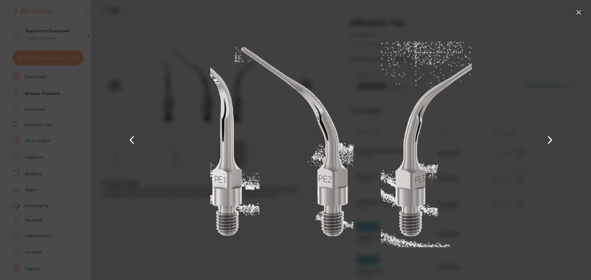
click at [548, 139] on button at bounding box center [550, 140] width 15 height 140
click at [548, 135] on button at bounding box center [550, 140] width 15 height 140
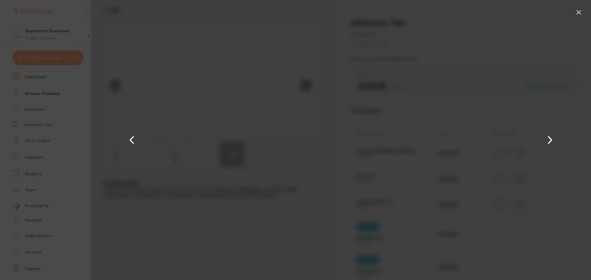
click at [548, 135] on button at bounding box center [550, 140] width 15 height 140
click at [576, 12] on button at bounding box center [579, 12] width 10 height 10
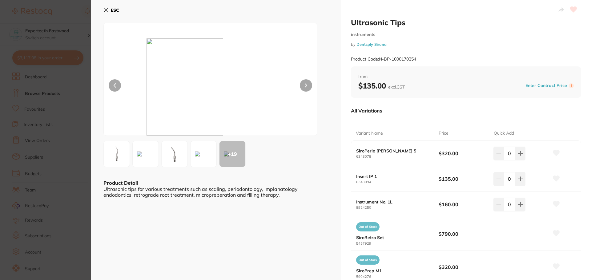
click at [206, 152] on button at bounding box center [203, 154] width 26 height 26
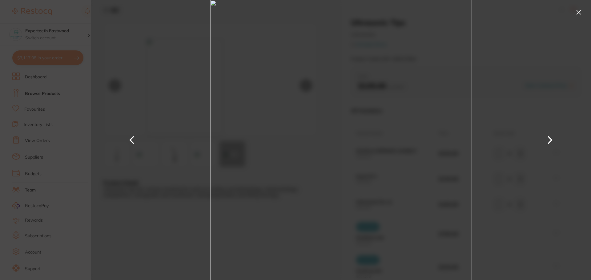
click at [547, 135] on button at bounding box center [550, 140] width 15 height 140
click at [549, 139] on button at bounding box center [550, 140] width 15 height 140
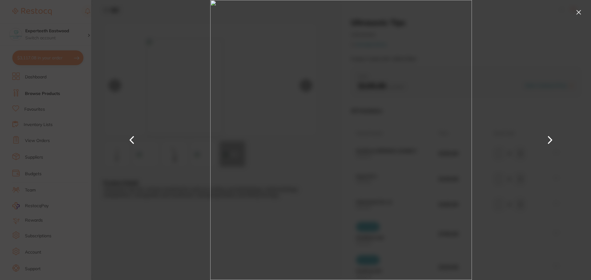
click at [549, 139] on button at bounding box center [550, 140] width 15 height 140
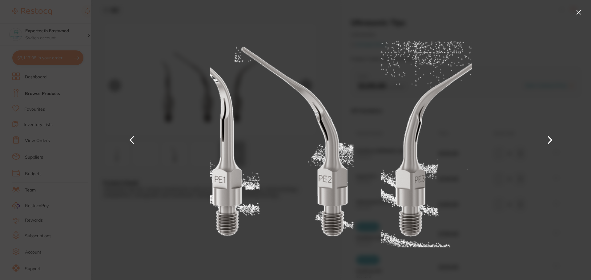
click at [549, 139] on button at bounding box center [550, 140] width 15 height 140
click at [550, 138] on button at bounding box center [550, 140] width 15 height 140
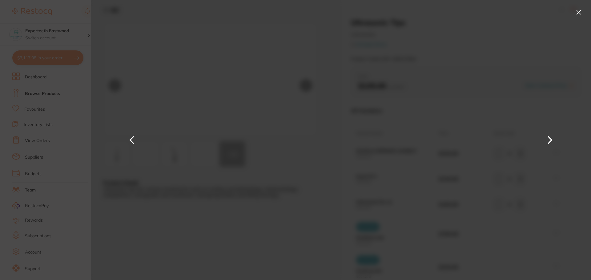
click at [550, 138] on button at bounding box center [550, 140] width 15 height 140
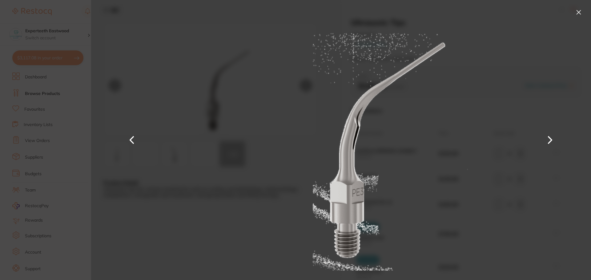
click at [550, 138] on button at bounding box center [550, 140] width 15 height 140
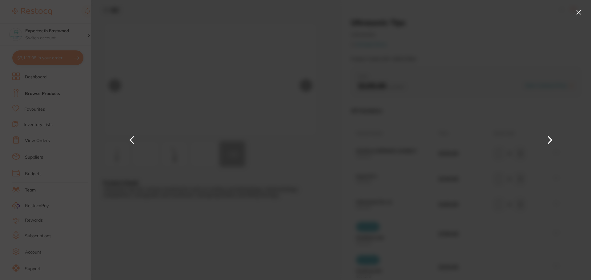
click at [550, 138] on button at bounding box center [550, 140] width 15 height 140
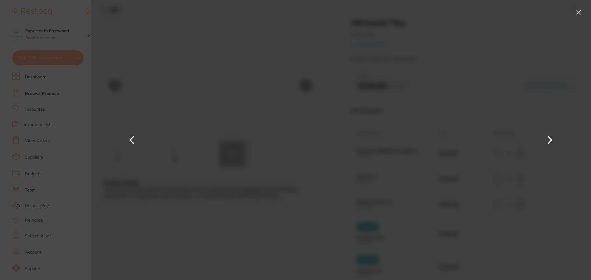
click at [552, 131] on button at bounding box center [550, 140] width 15 height 140
click at [548, 136] on button at bounding box center [550, 140] width 15 height 140
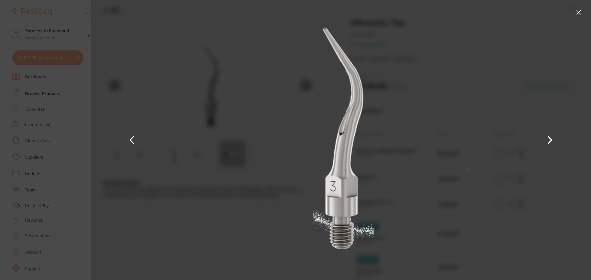
click at [576, 12] on button at bounding box center [579, 12] width 10 height 10
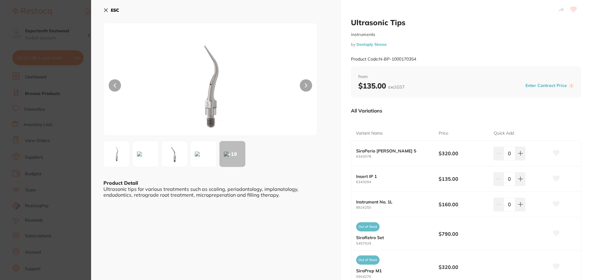
click at [104, 9] on icon at bounding box center [105, 10] width 5 height 5
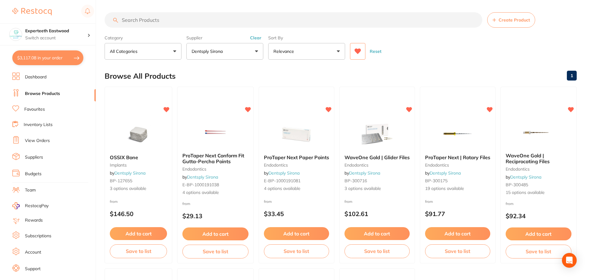
drag, startPoint x: 151, startPoint y: 18, endPoint x: 157, endPoint y: 18, distance: 5.5
click at [151, 18] on input "search" at bounding box center [294, 19] width 378 height 15
click at [55, 54] on button "$3,117.08 in your order" at bounding box center [47, 57] width 71 height 15
checkbox input "true"
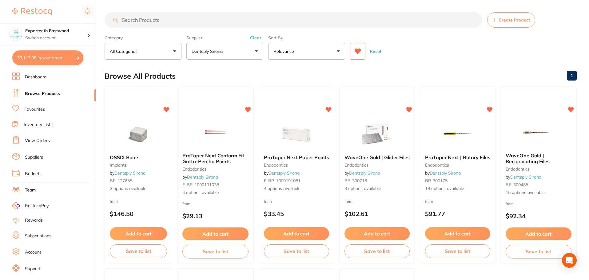
checkbox input "true"
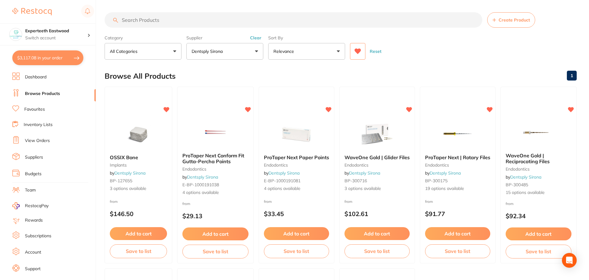
checkbox input "true"
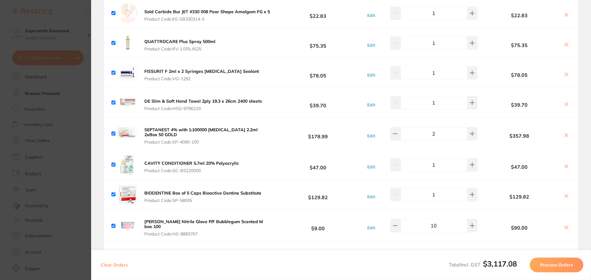
scroll to position [62, 0]
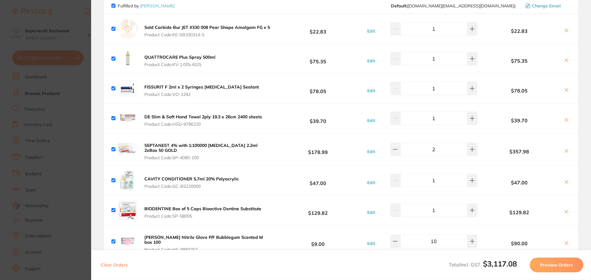
click at [79, 158] on section "Update RRP Set your pre negotiated price for this item. Item Agreed RRP (excl. …" at bounding box center [295, 140] width 591 height 280
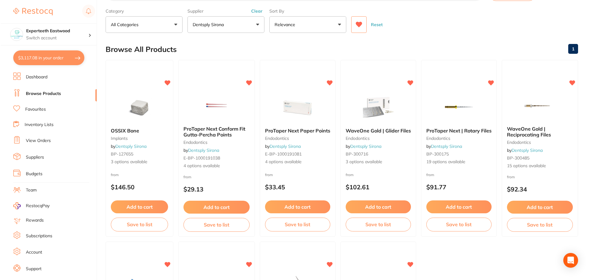
scroll to position [0, 0]
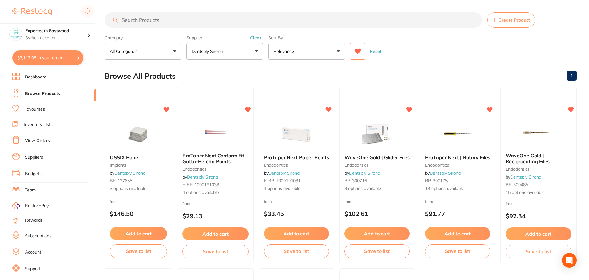
click at [425, 71] on div "Browse All Products 1" at bounding box center [341, 76] width 472 height 21
click at [55, 60] on button "$3,117.08 in your order" at bounding box center [47, 57] width 71 height 15
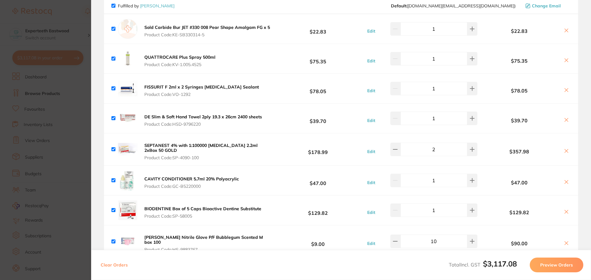
click at [83, 16] on section "Update RRP Set your pre negotiated price for this item. Item Agreed RRP (excl. …" at bounding box center [295, 140] width 591 height 280
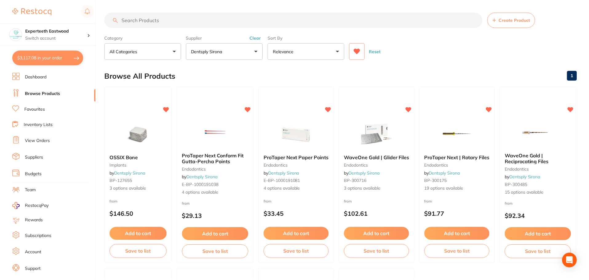
scroll to position [0, 0]
click at [491, 58] on div "Reset" at bounding box center [461, 49] width 222 height 22
